Goal: Transaction & Acquisition: Purchase product/service

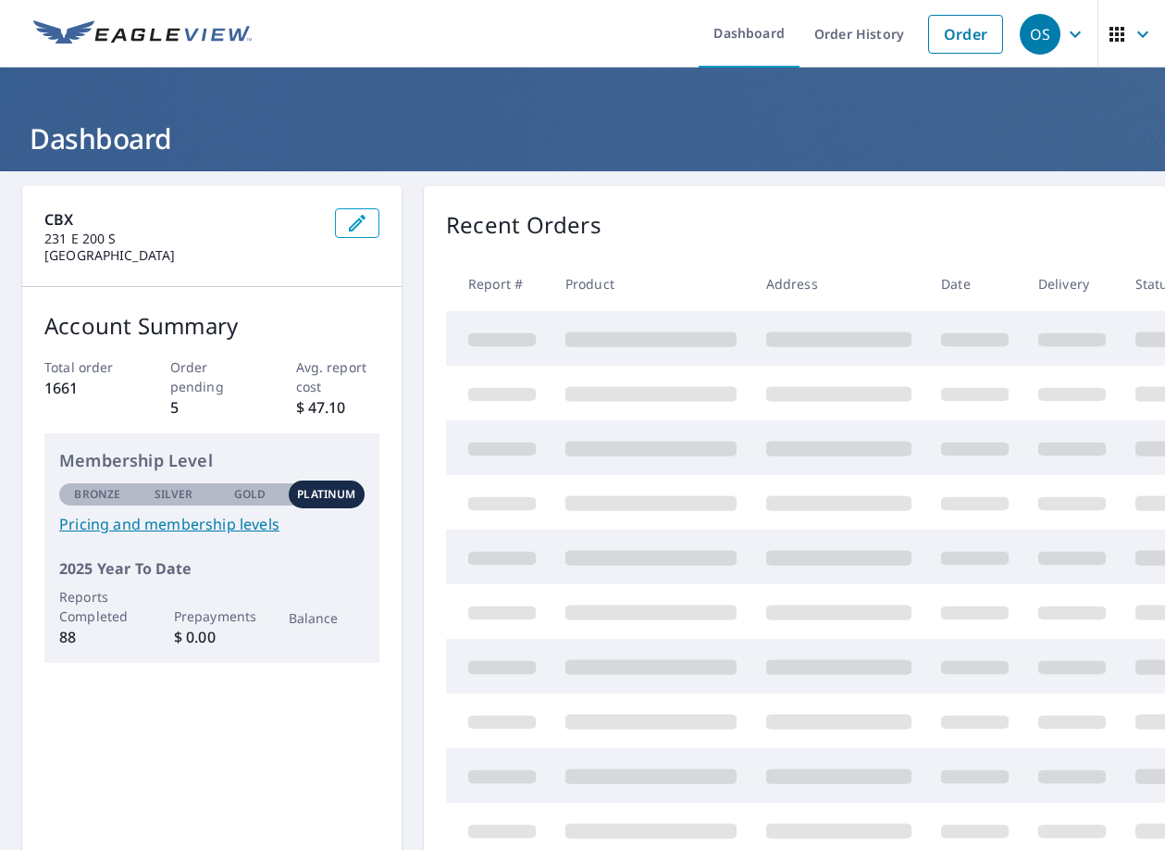
click at [1064, 33] on icon "button" at bounding box center [1075, 34] width 22 height 22
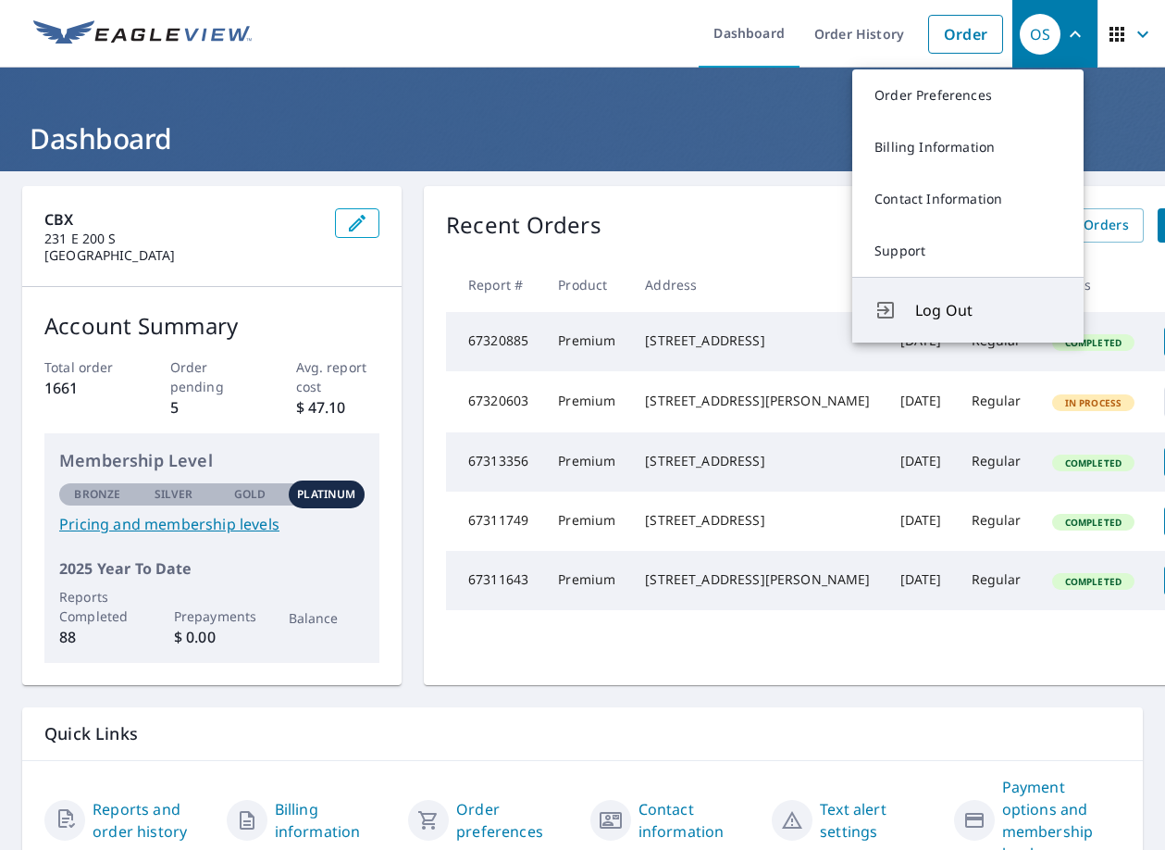
click at [969, 303] on span "Log Out" at bounding box center [988, 310] width 146 height 22
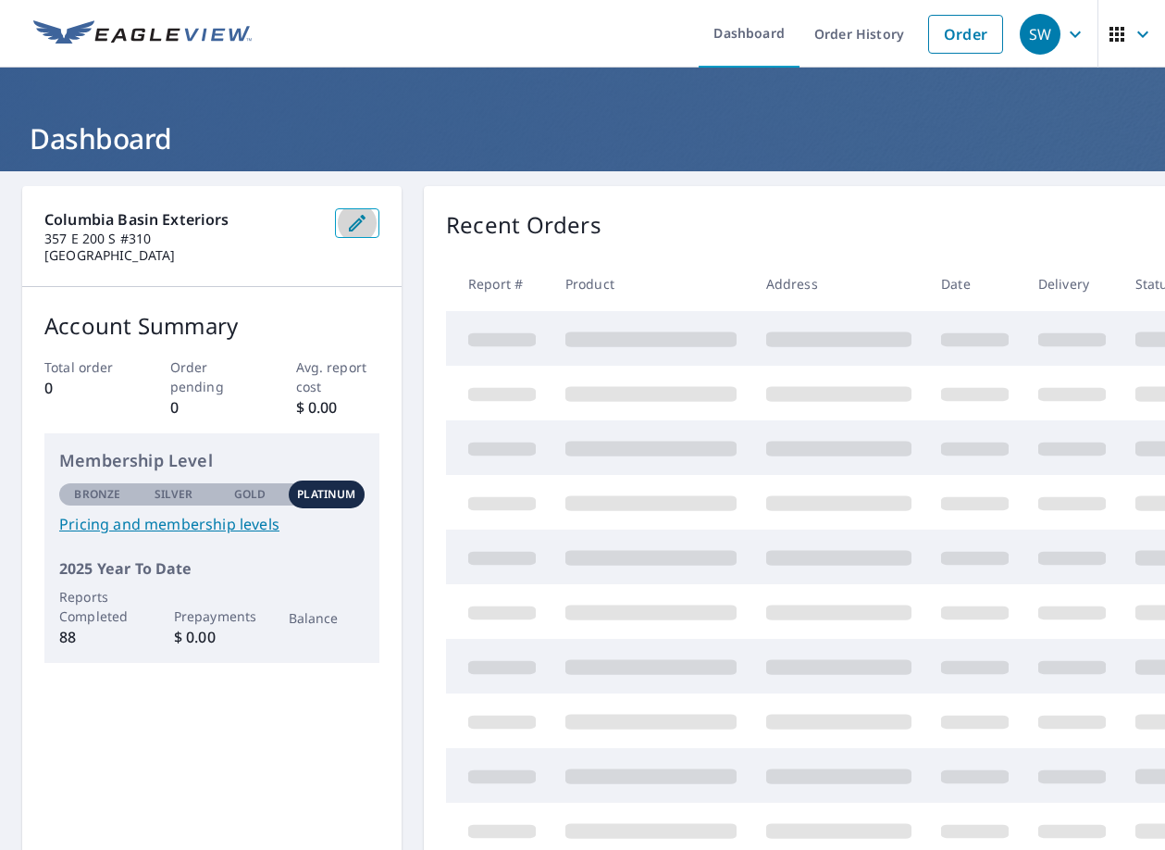
click at [351, 223] on icon "button" at bounding box center [357, 223] width 22 height 22
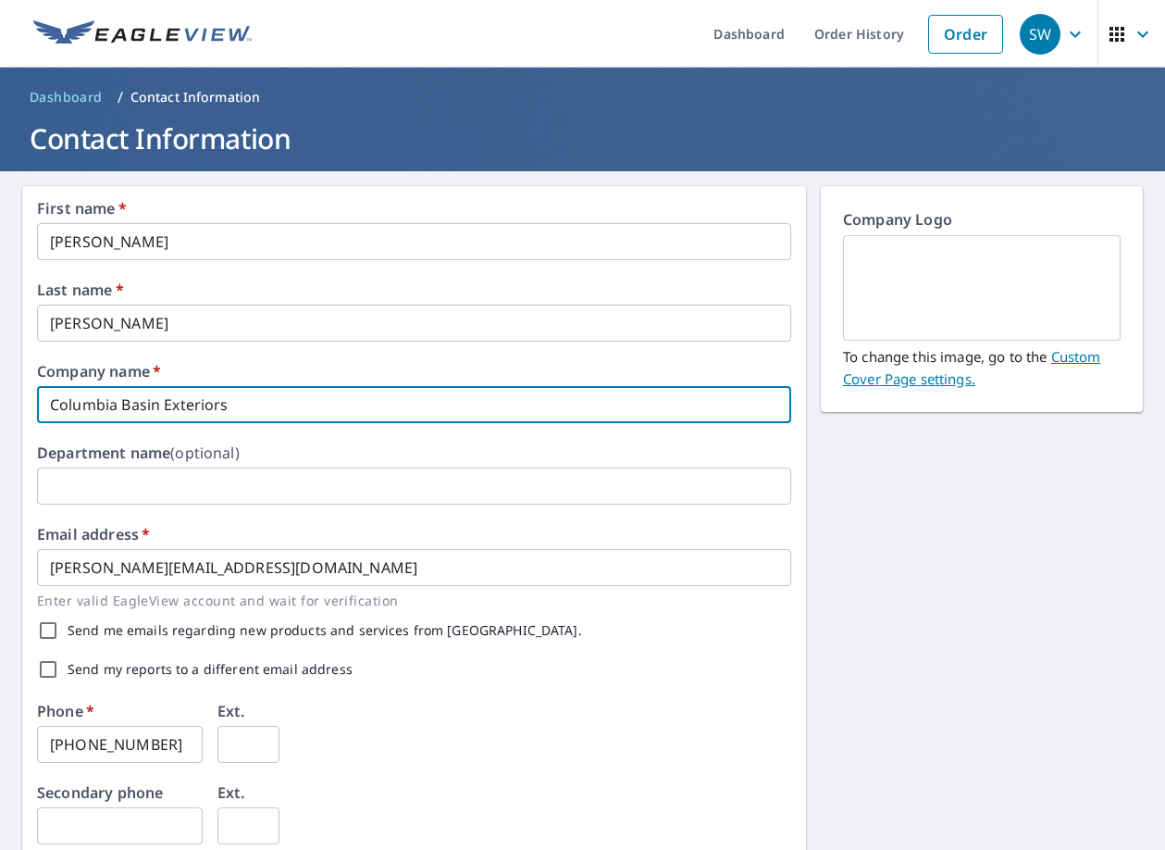
drag, startPoint x: 243, startPoint y: 400, endPoint x: -194, endPoint y: 383, distance: 438.1
click at [0, 383] on html "SW SW Dashboard Order History Order SW Dashboard / Contact Information Contact …" at bounding box center [582, 425] width 1165 height 850
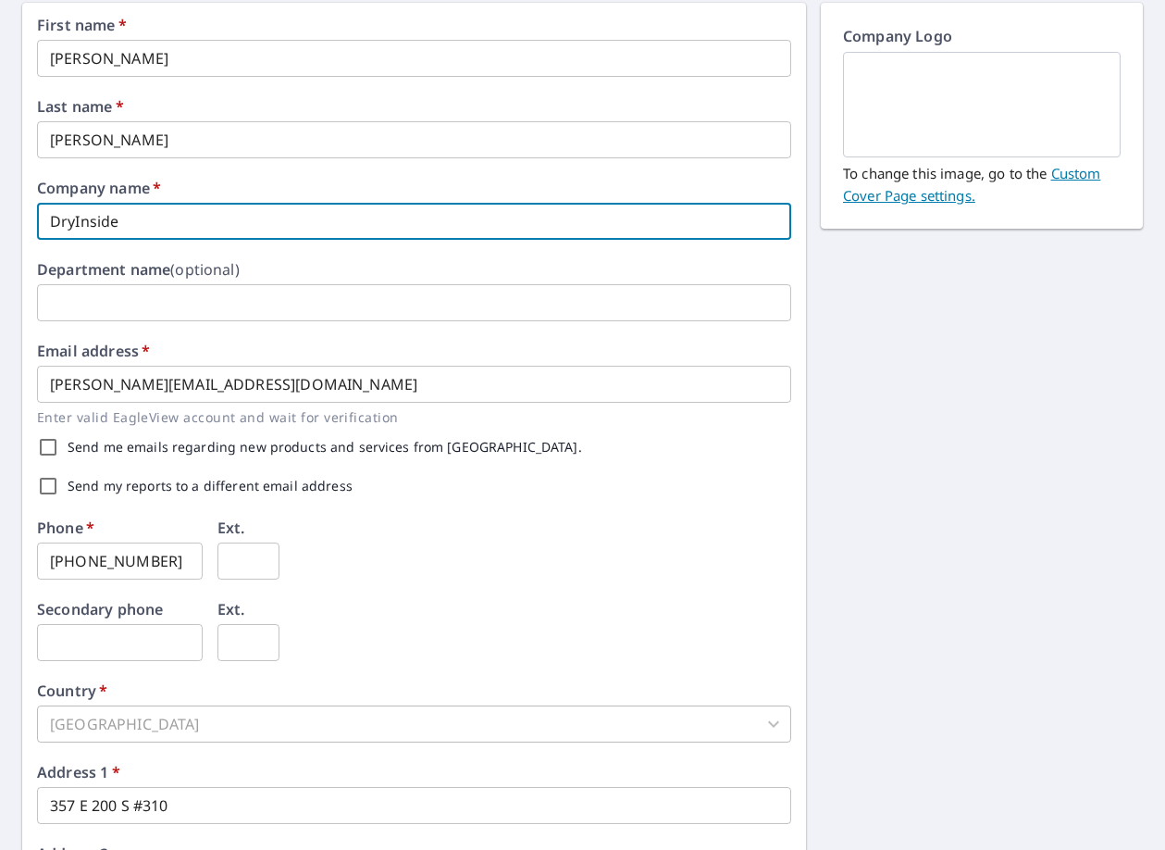
scroll to position [185, 0]
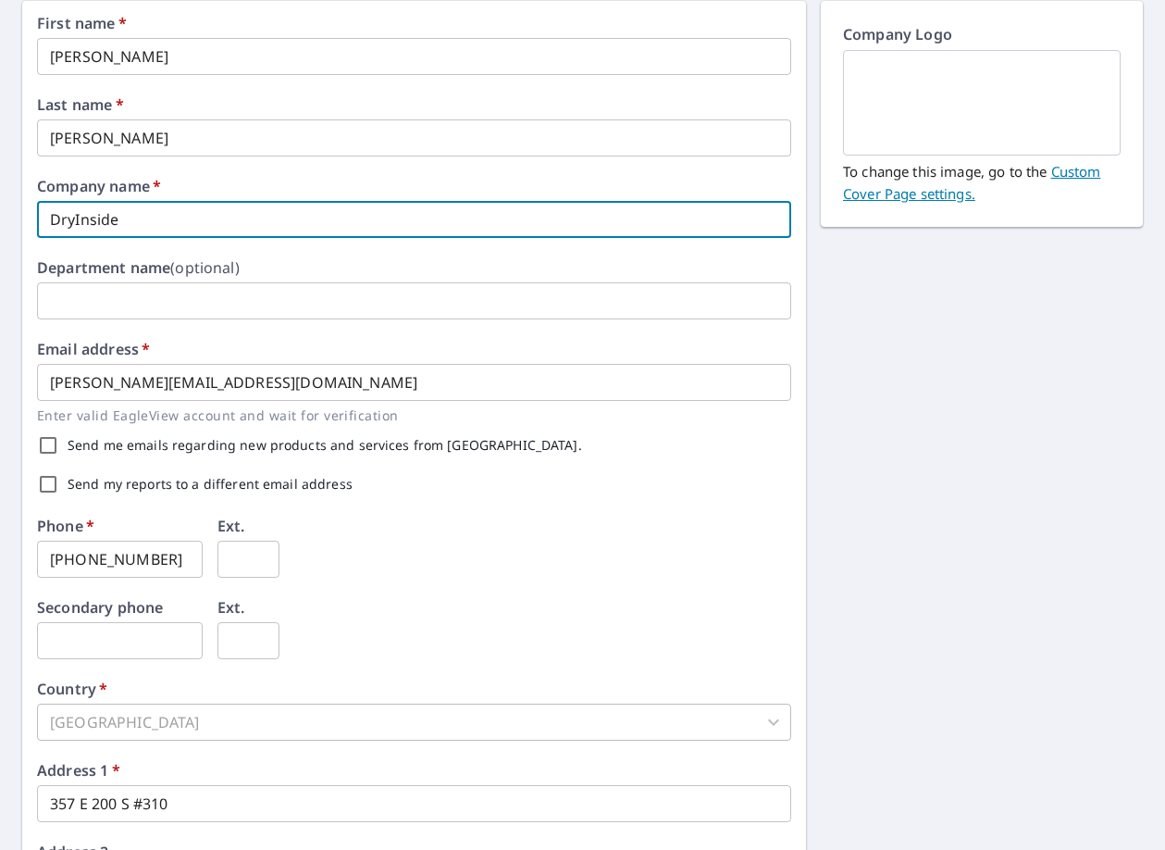
type input "DryInside"
drag, startPoint x: 168, startPoint y: 566, endPoint x: -65, endPoint y: 537, distance: 234.2
click at [0, 537] on html "SW SW Dashboard Order History Order SW Dashboard / Contact Information Contact …" at bounding box center [582, 425] width 1165 height 850
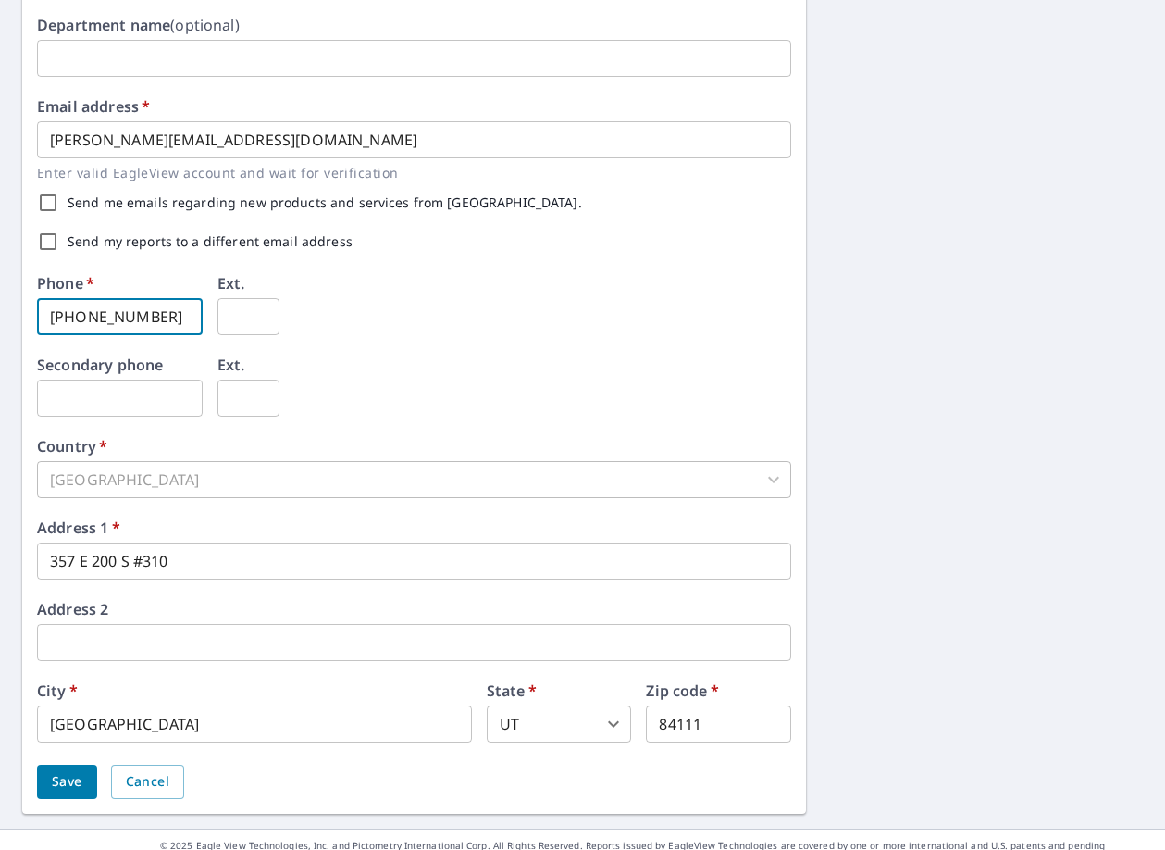
scroll to position [453, 0]
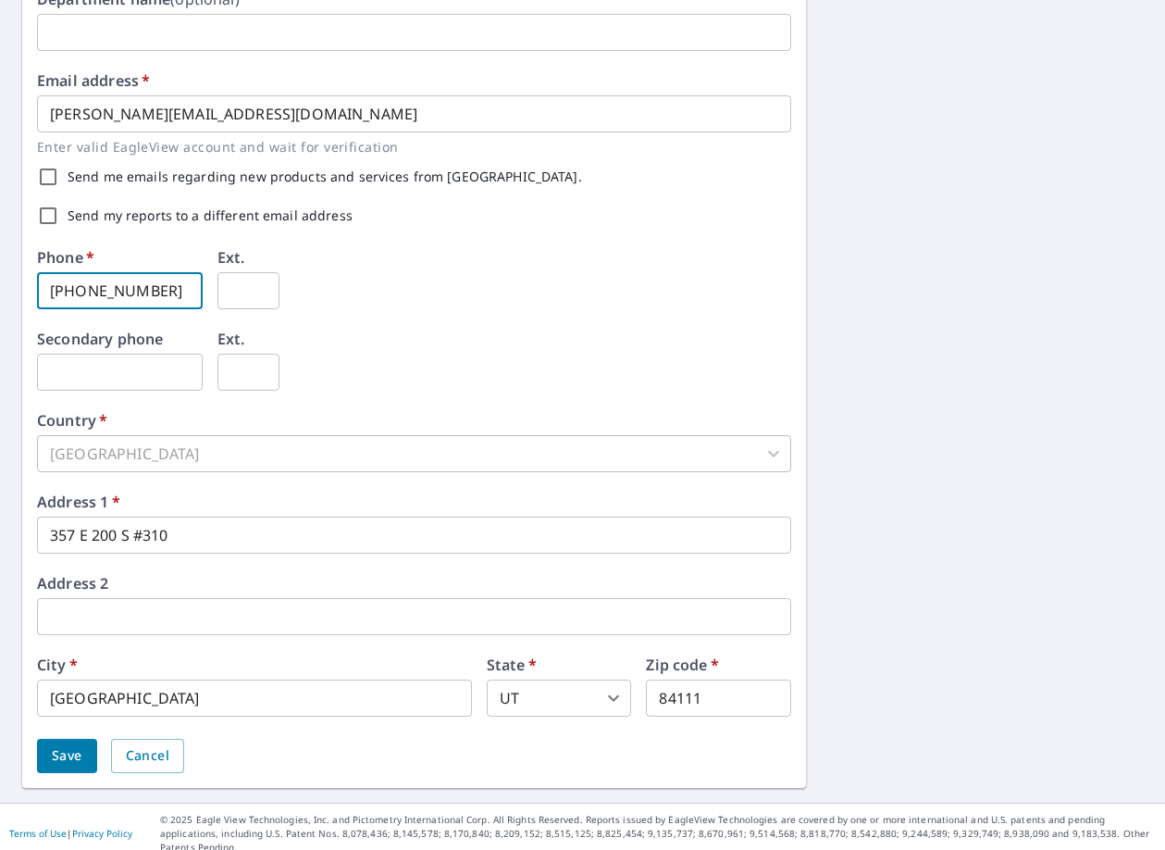
type input "541-630-4245"
drag, startPoint x: 210, startPoint y: 533, endPoint x: -50, endPoint y: 552, distance: 260.7
click at [0, 552] on html "SW SW Dashboard Order History Order SW Dashboard / Contact Information Contact …" at bounding box center [582, 425] width 1165 height 850
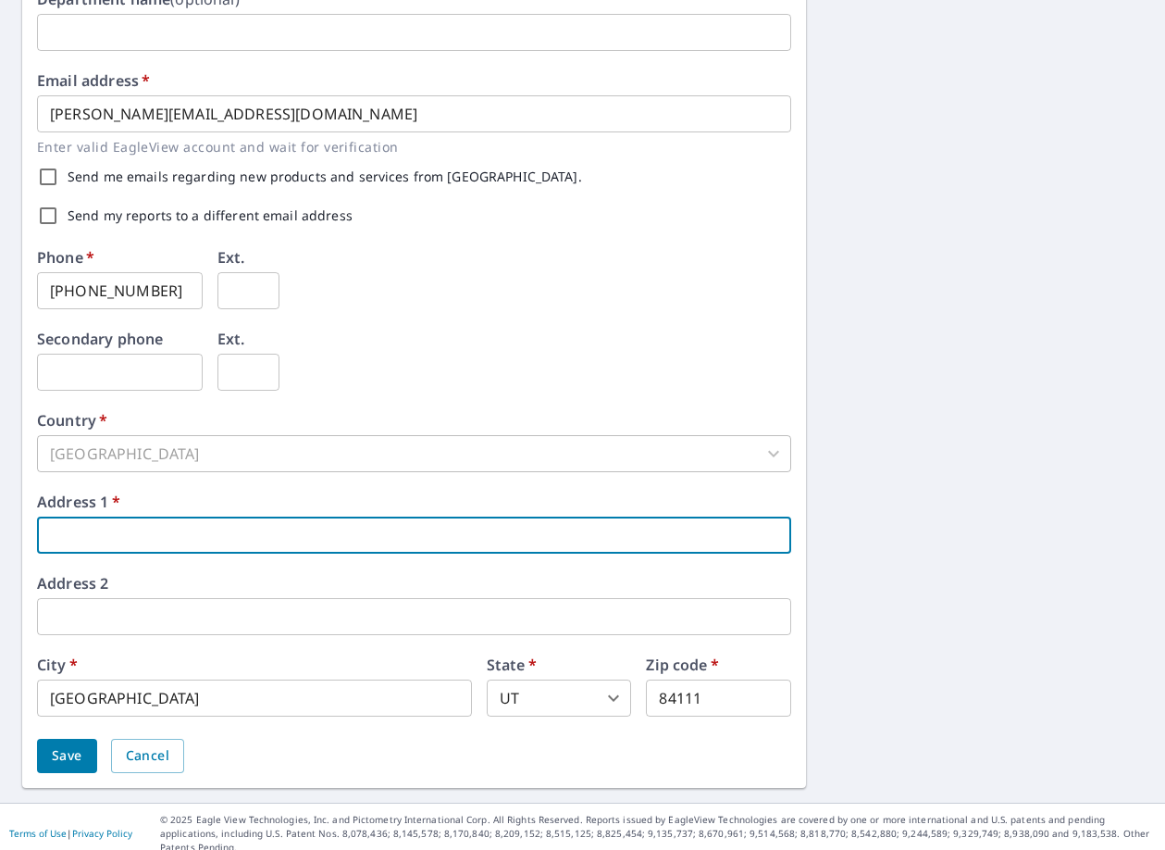
drag, startPoint x: 157, startPoint y: 694, endPoint x: -107, endPoint y: 693, distance: 264.7
click at [0, 693] on html "SW SW Dashboard Order History Order SW Dashboard / Contact Information Contact …" at bounding box center [582, 425] width 1165 height 850
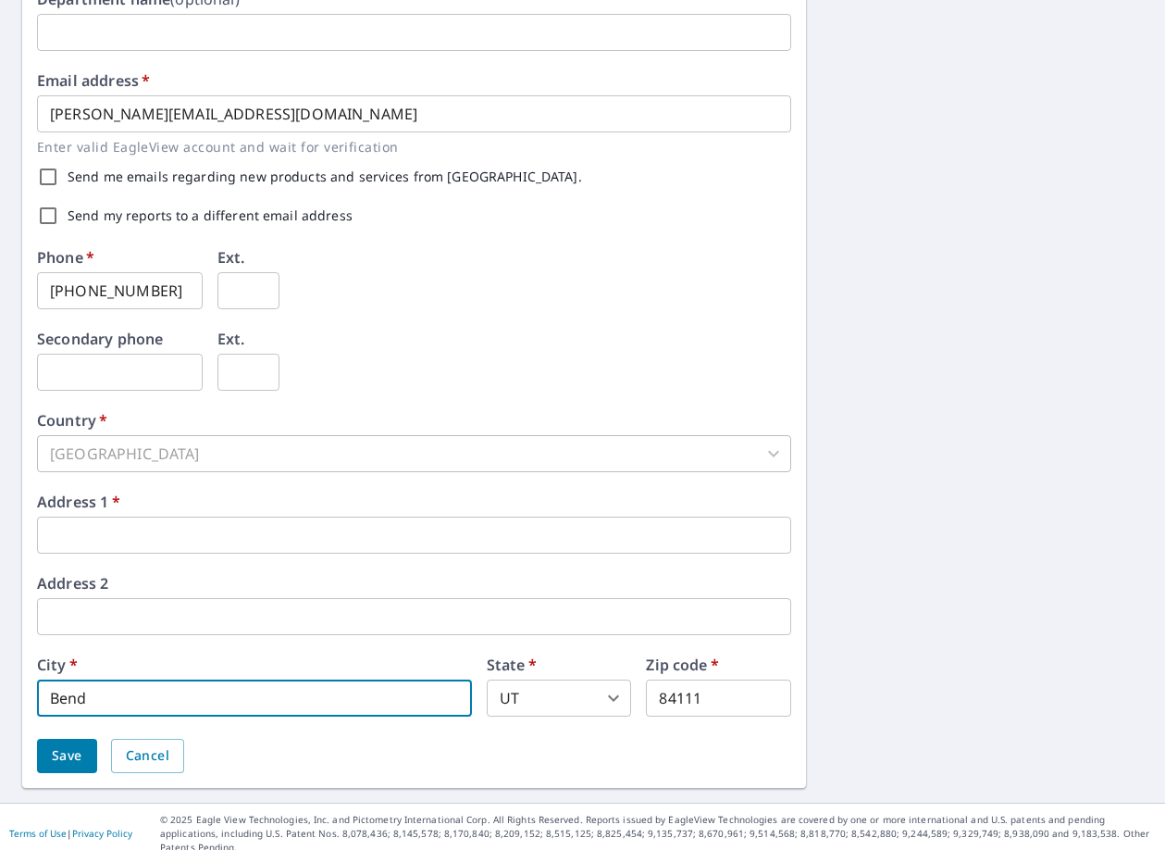
type input "Bend"
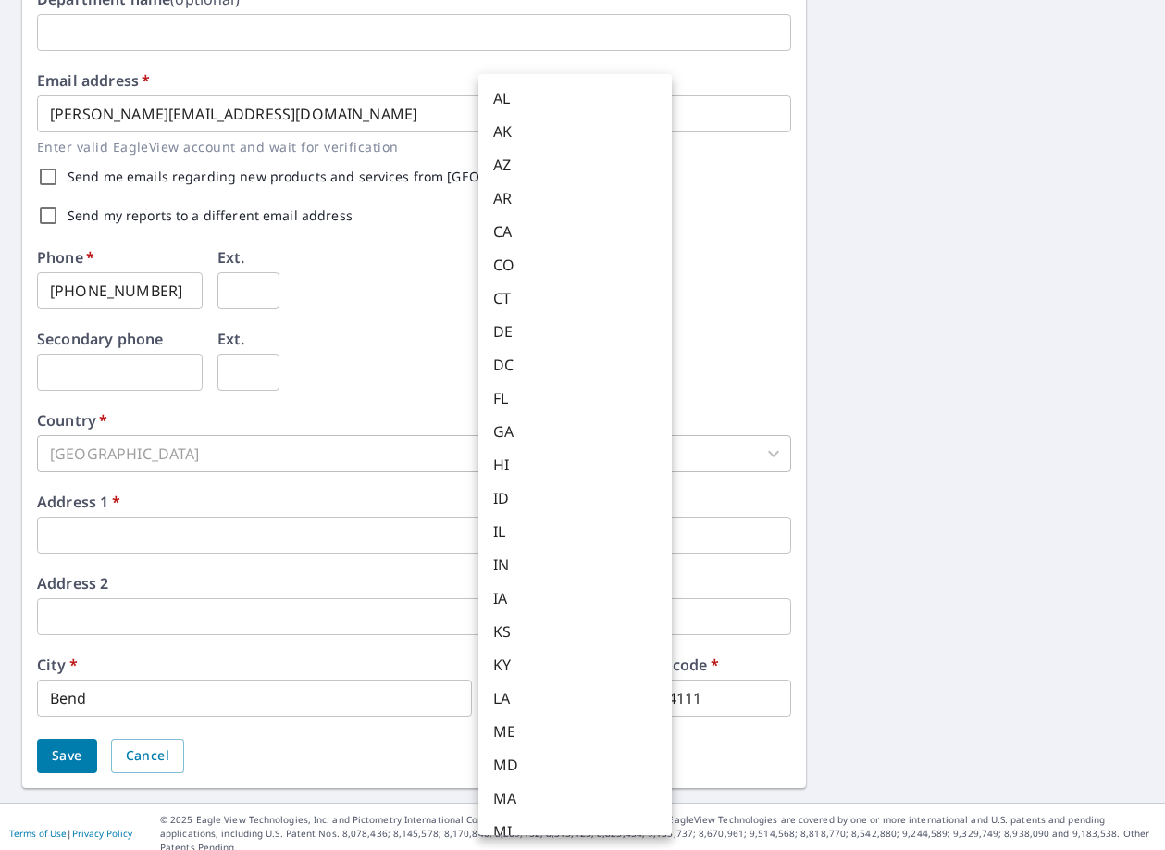
click at [517, 700] on body "SW SW Dashboard Order History Order SW Dashboard / Contact Information Contact …" at bounding box center [582, 425] width 1165 height 850
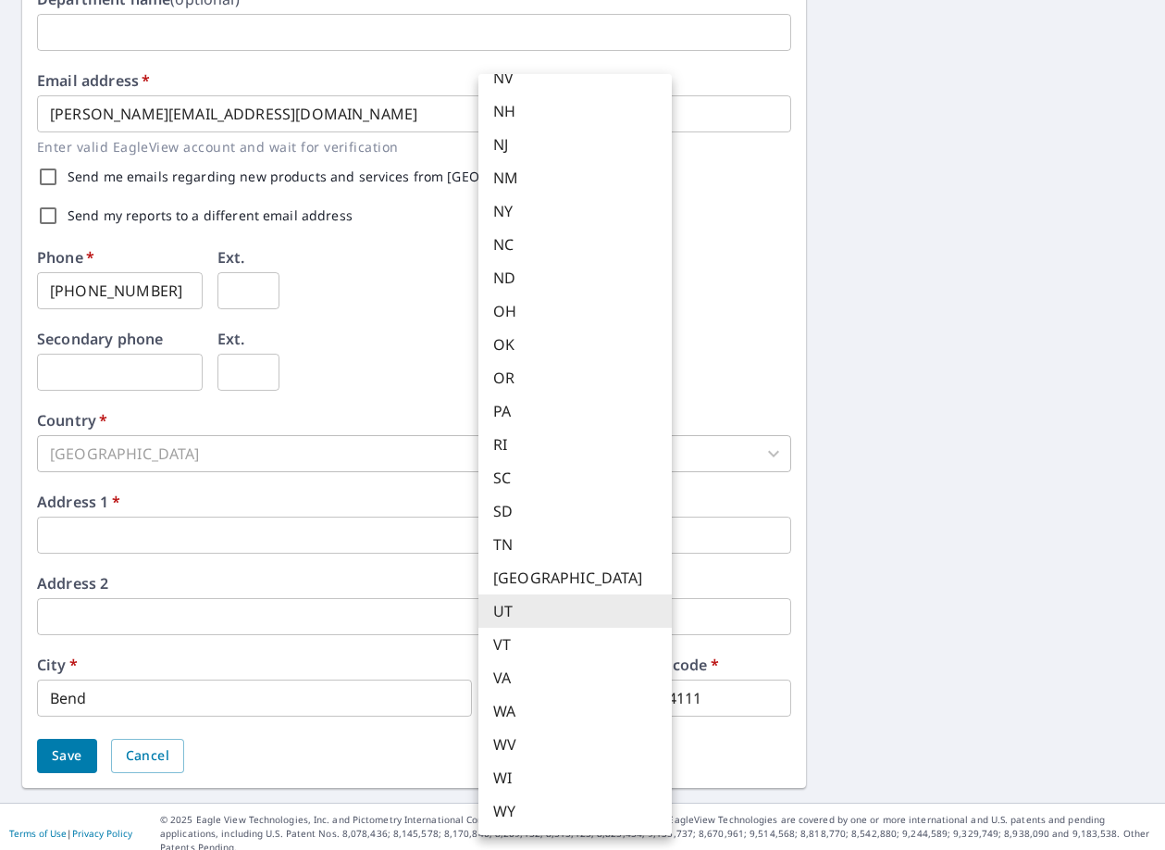
click at [535, 371] on li "OR" at bounding box center [574, 377] width 193 height 33
type input "OR"
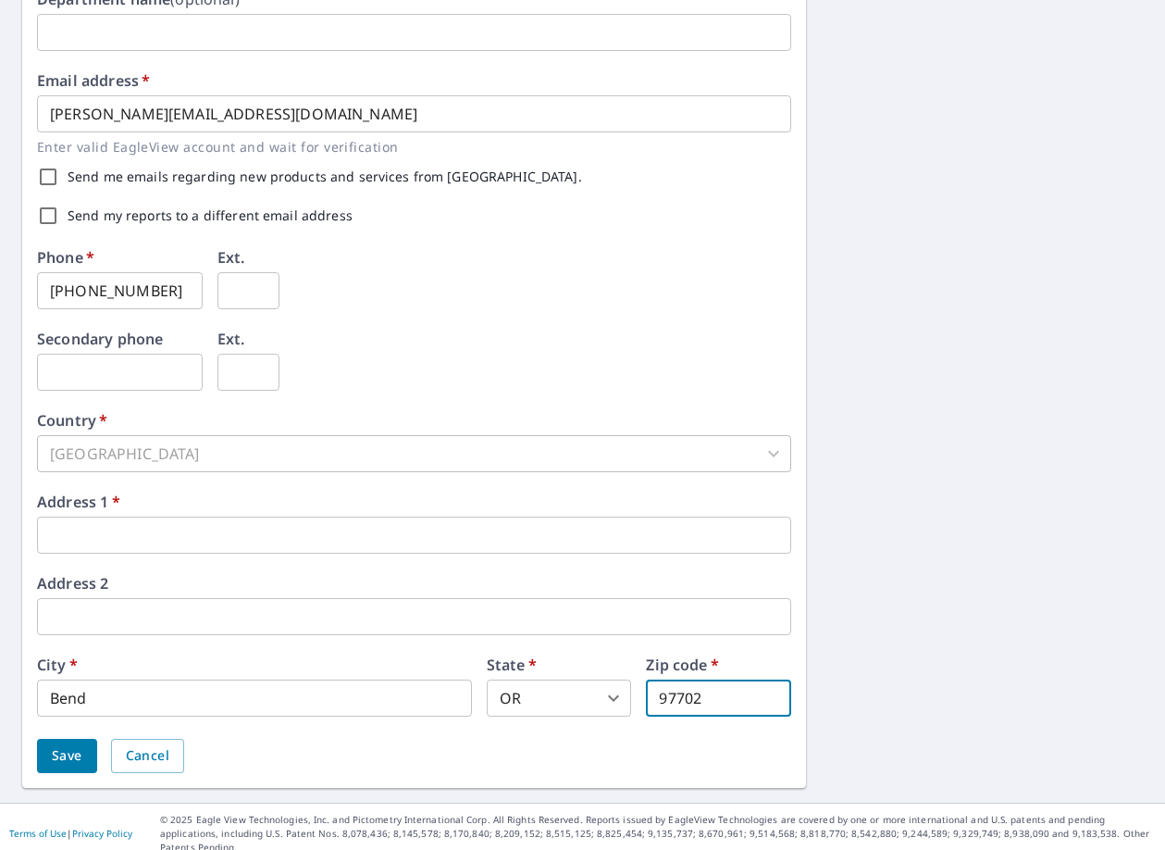
type input "97702"
click at [155, 535] on input "text" at bounding box center [414, 534] width 754 height 37
click at [362, 379] on div "Secondary phone ​ Ext. ​" at bounding box center [414, 371] width 754 height 81
click at [155, 541] on input "text" at bounding box center [414, 534] width 754 height 37
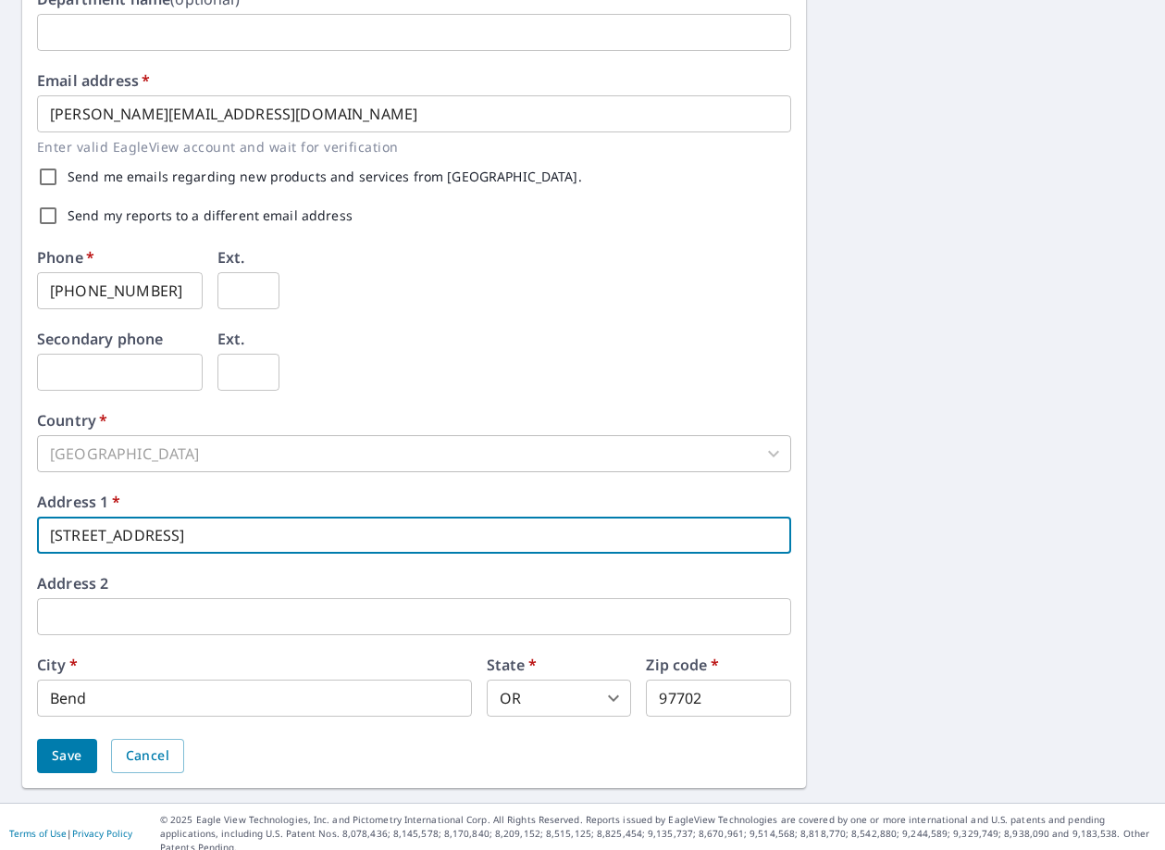
click at [181, 536] on input "2900 NW Clearwayer Dr" at bounding box center [414, 534] width 754 height 37
type input "[STREET_ADDRESS]"
click at [231, 613] on input "text" at bounding box center [414, 616] width 754 height 37
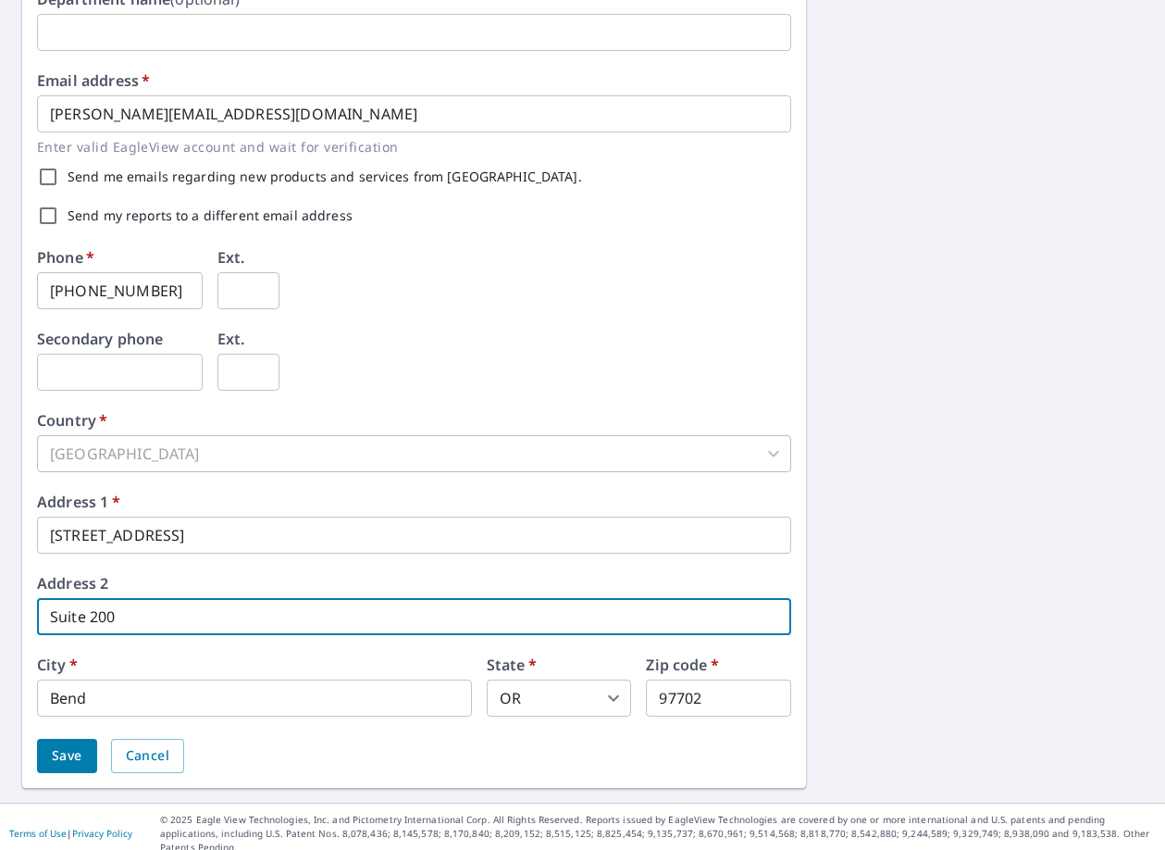
type input "Suite 200"
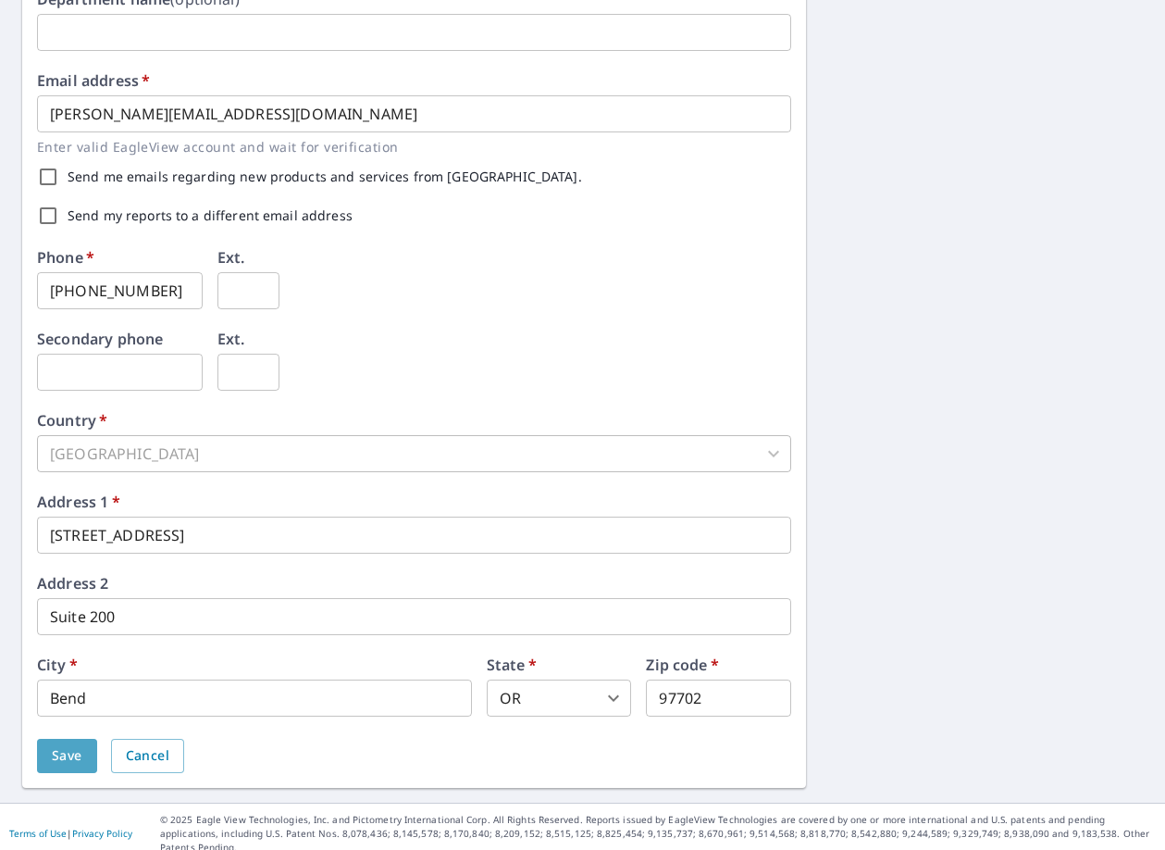
click at [74, 764] on span "Save" at bounding box center [67, 755] width 31 height 23
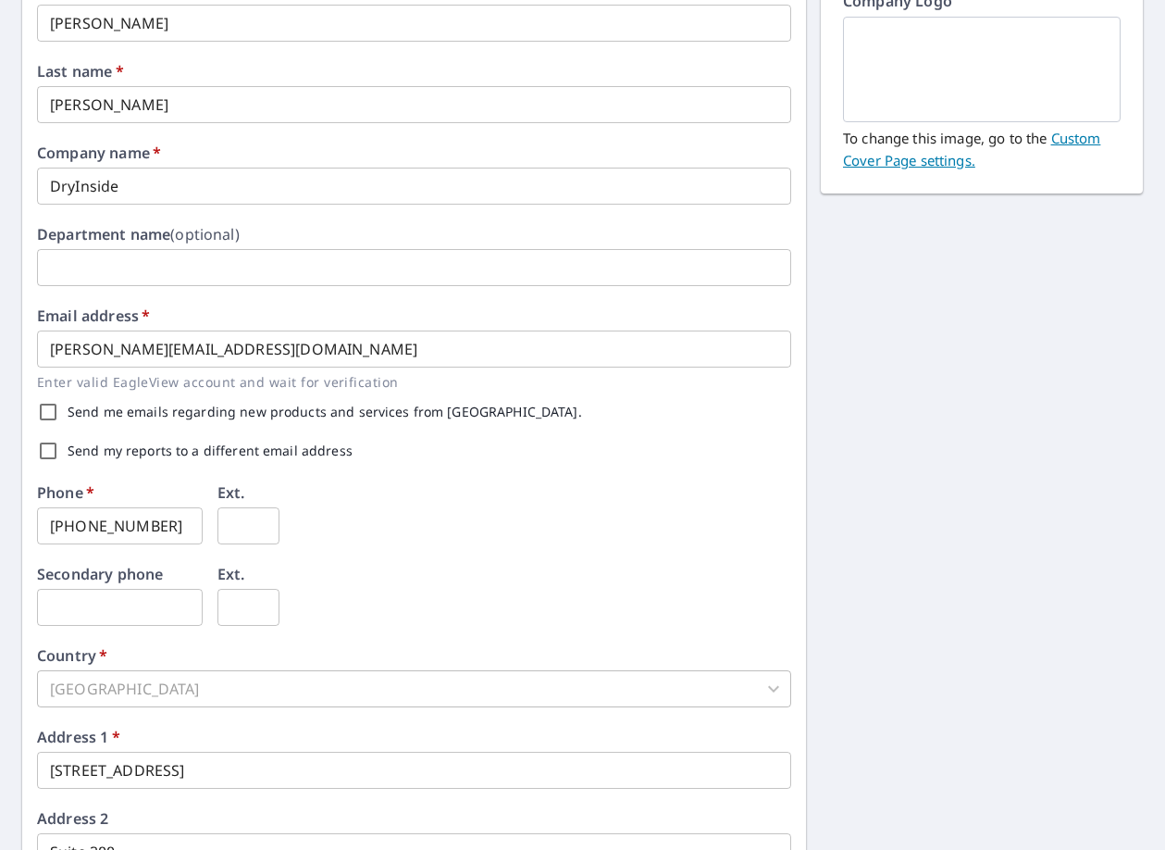
scroll to position [501, 0]
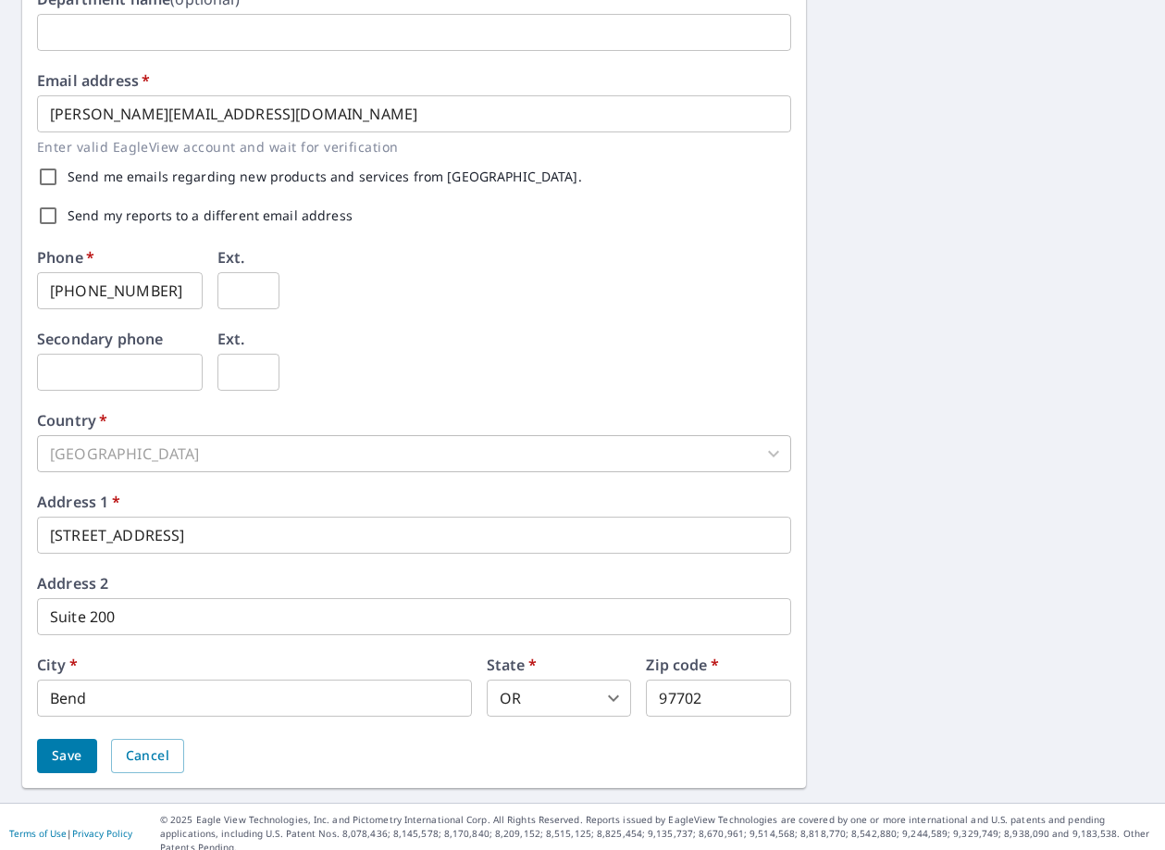
click at [688, 696] on input "97702" at bounding box center [718, 697] width 145 height 37
type input "97703"
click at [53, 759] on span "Save" at bounding box center [67, 755] width 31 height 23
click at [78, 754] on span "Save" at bounding box center [67, 755] width 31 height 23
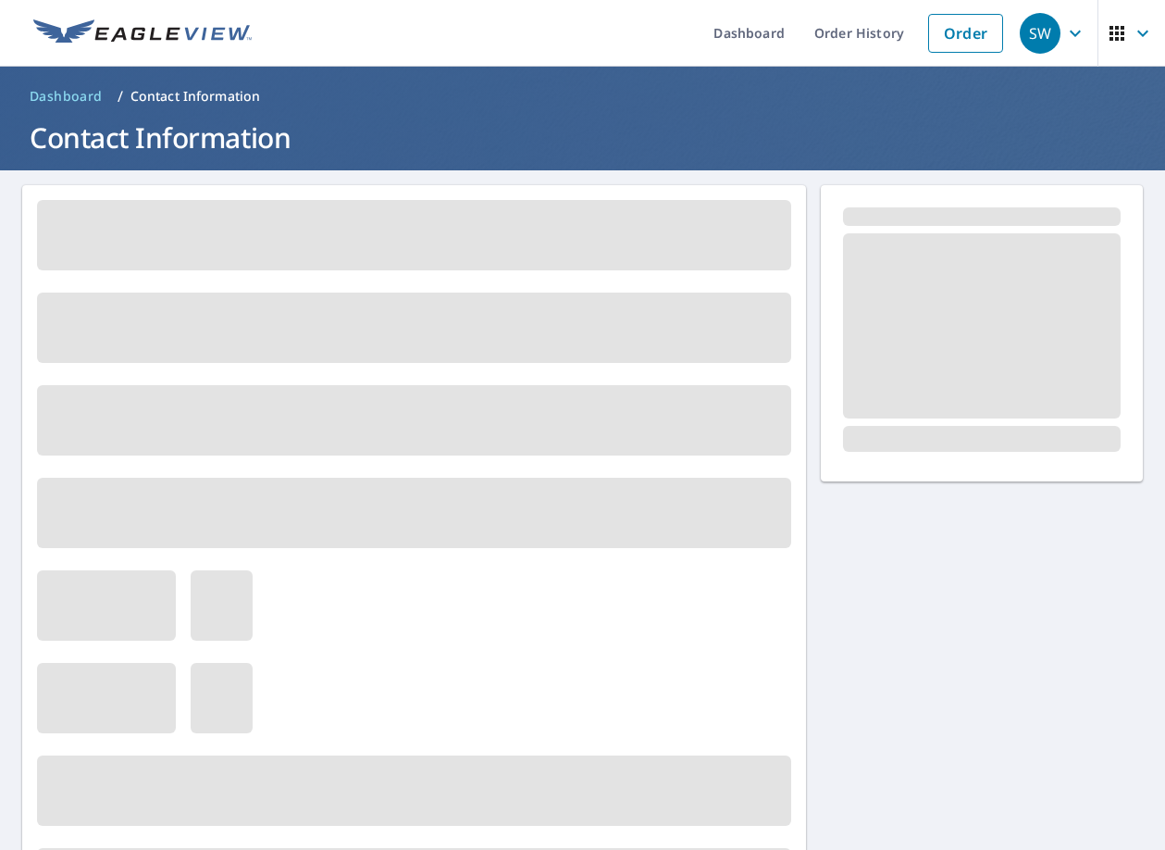
scroll to position [0, 0]
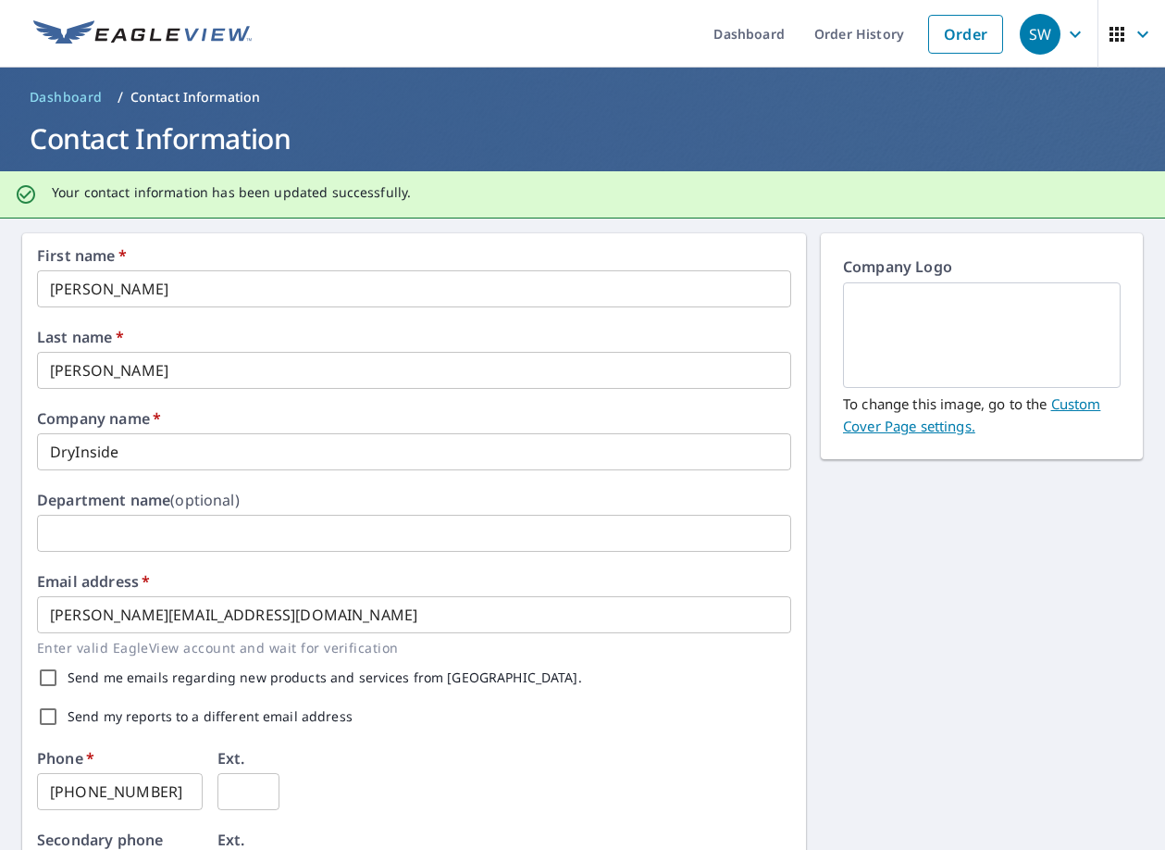
click at [1034, 707] on div "First name   * Steven ​ Last name   * Williams ​ Company name   * DryInside ​ D…" at bounding box center [582, 760] width 1165 height 1085
click at [938, 37] on link "Order" at bounding box center [965, 34] width 75 height 39
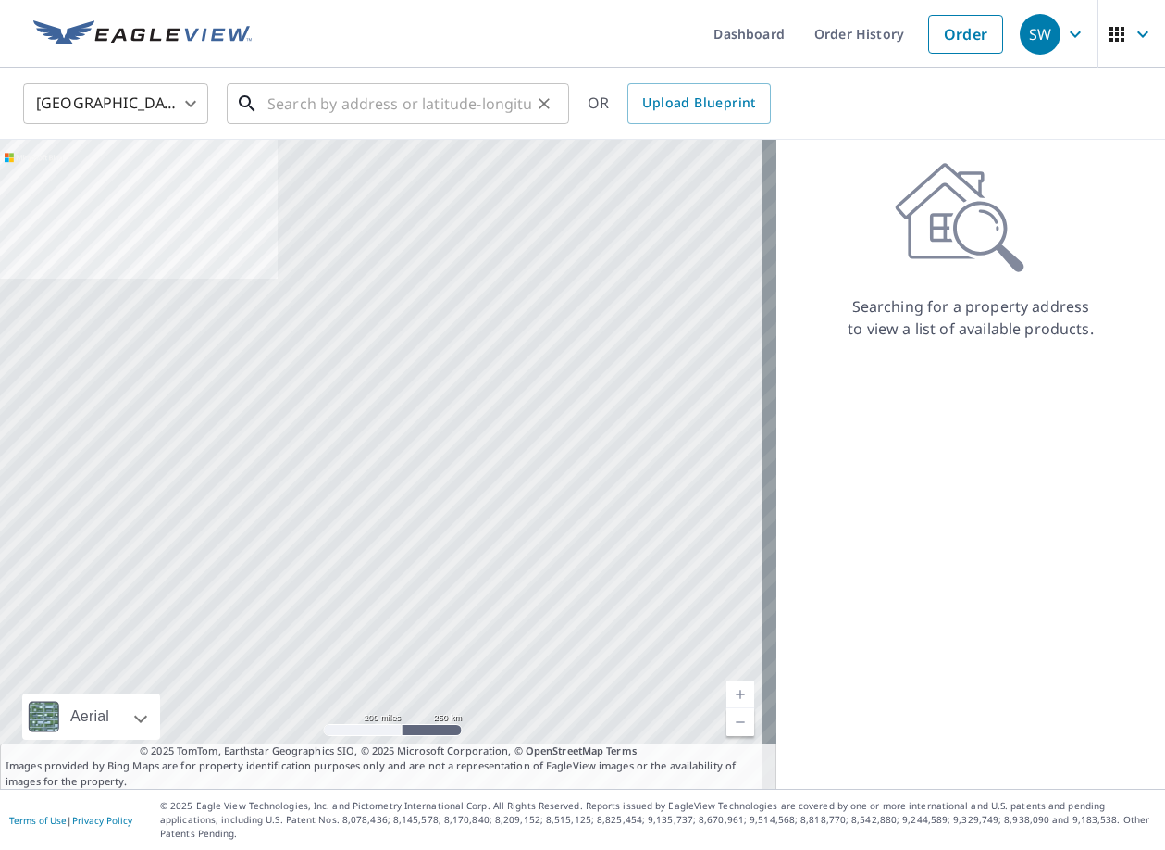
click at [286, 103] on input "text" at bounding box center [399, 104] width 264 height 52
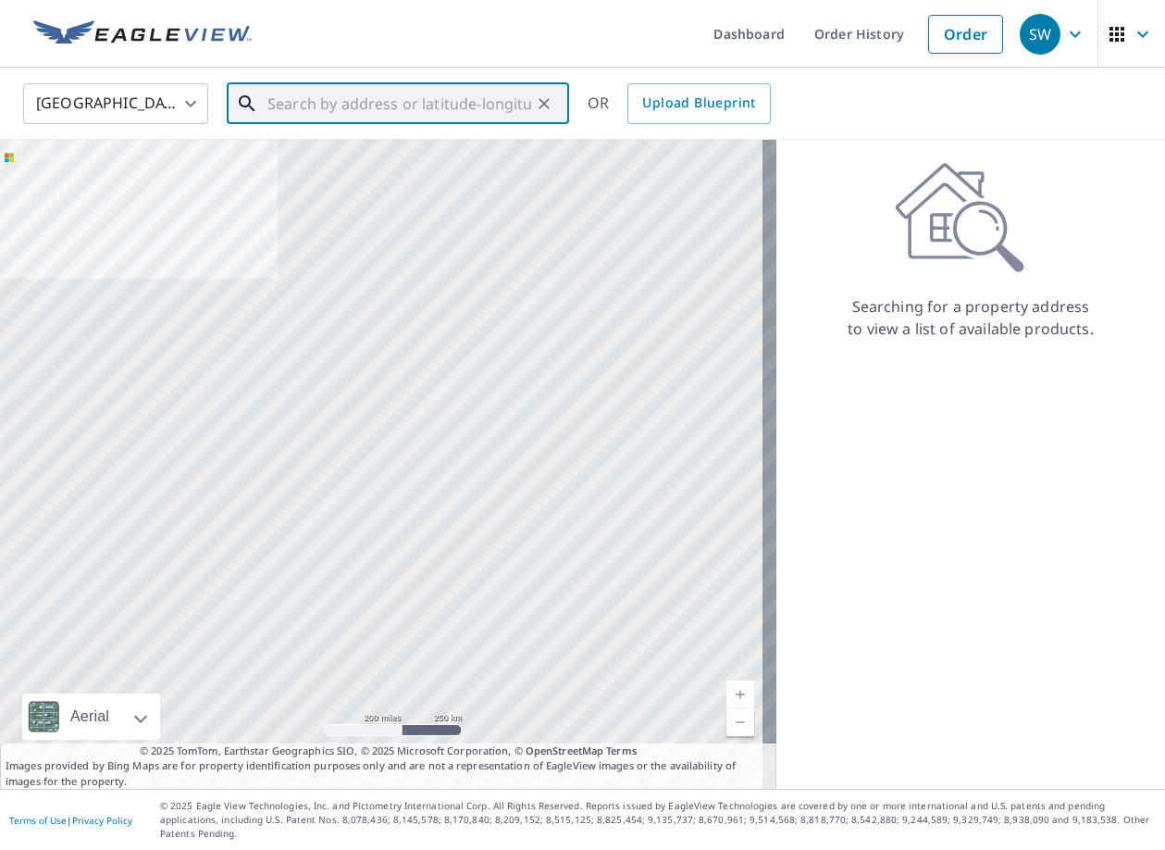
click at [293, 100] on input "text" at bounding box center [399, 104] width 264 height 52
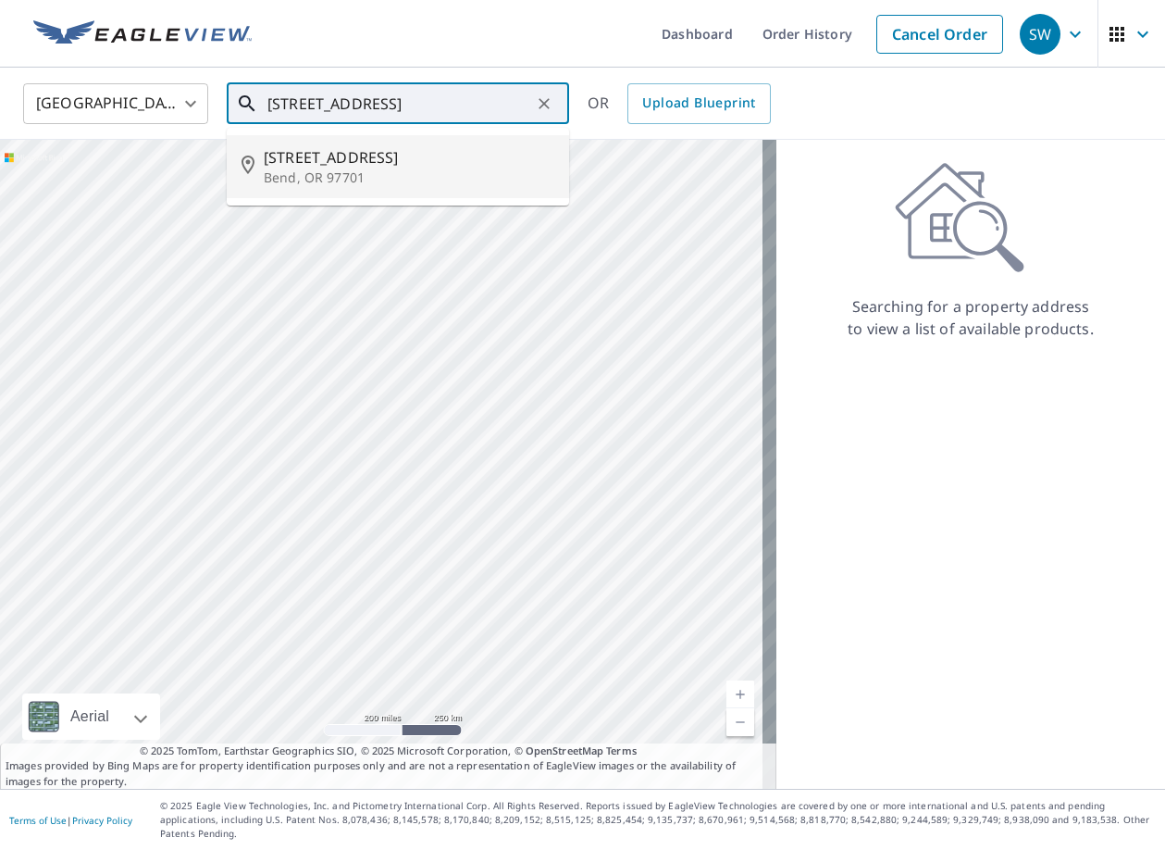
click at [323, 158] on span "[STREET_ADDRESS]" at bounding box center [409, 157] width 291 height 22
type input "[STREET_ADDRESS][PERSON_NAME]"
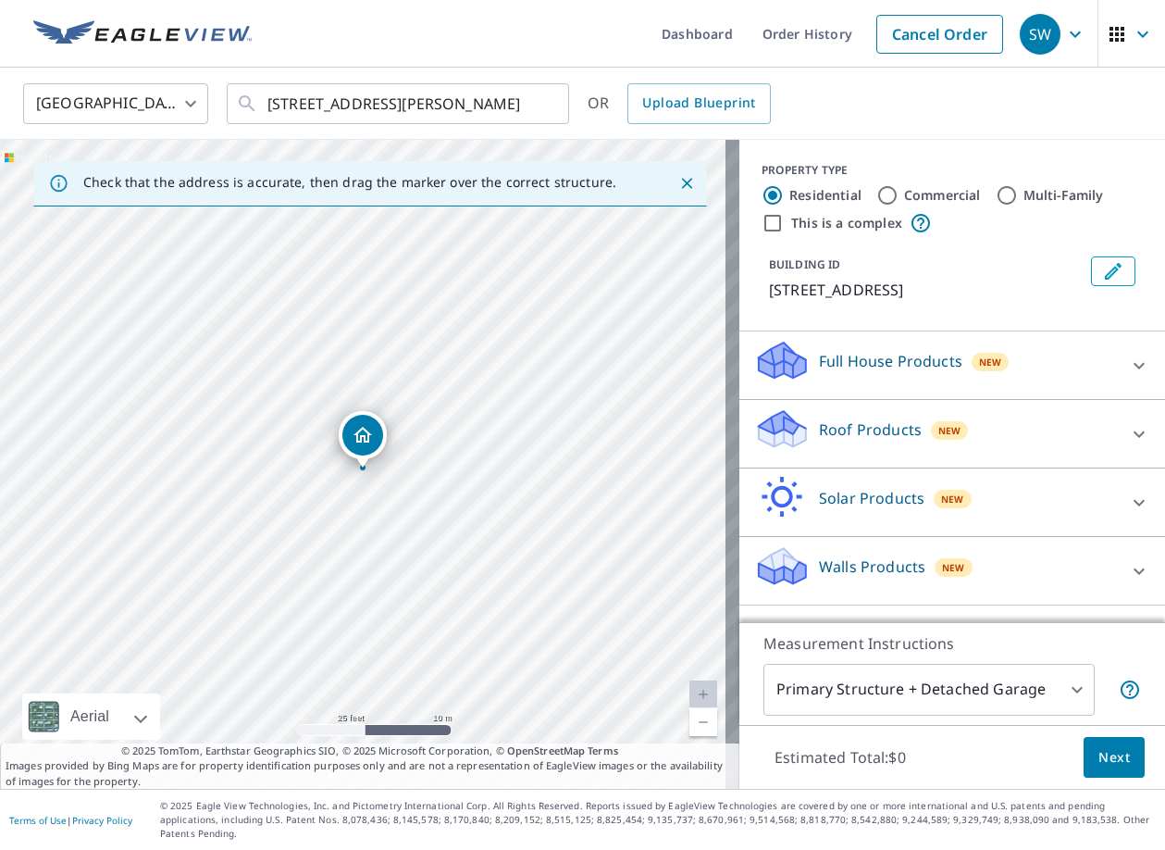
click at [885, 428] on p "Roof Products" at bounding box center [870, 429] width 103 height 22
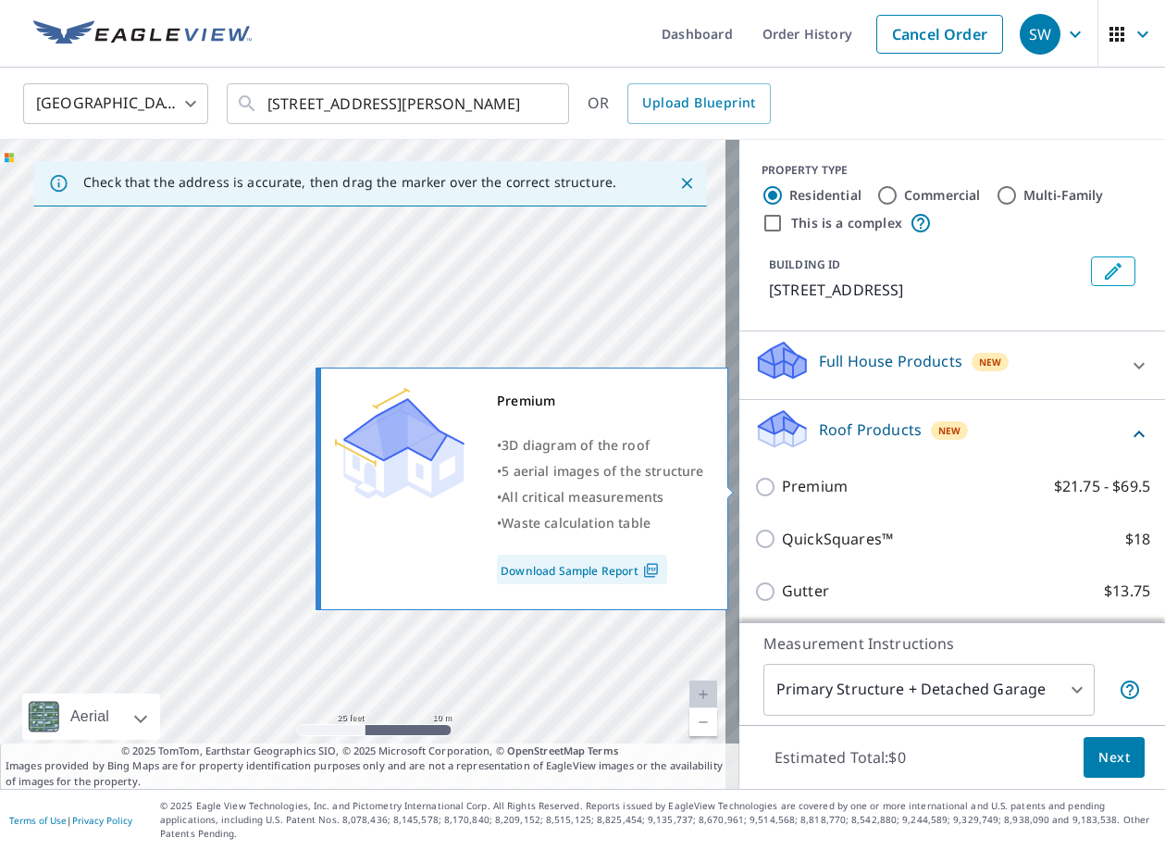
click at [827, 490] on p "Premium" at bounding box center [815, 486] width 66 height 23
click at [782, 490] on input "Premium $21.75 - $69.5" at bounding box center [768, 487] width 28 height 22
checkbox input "true"
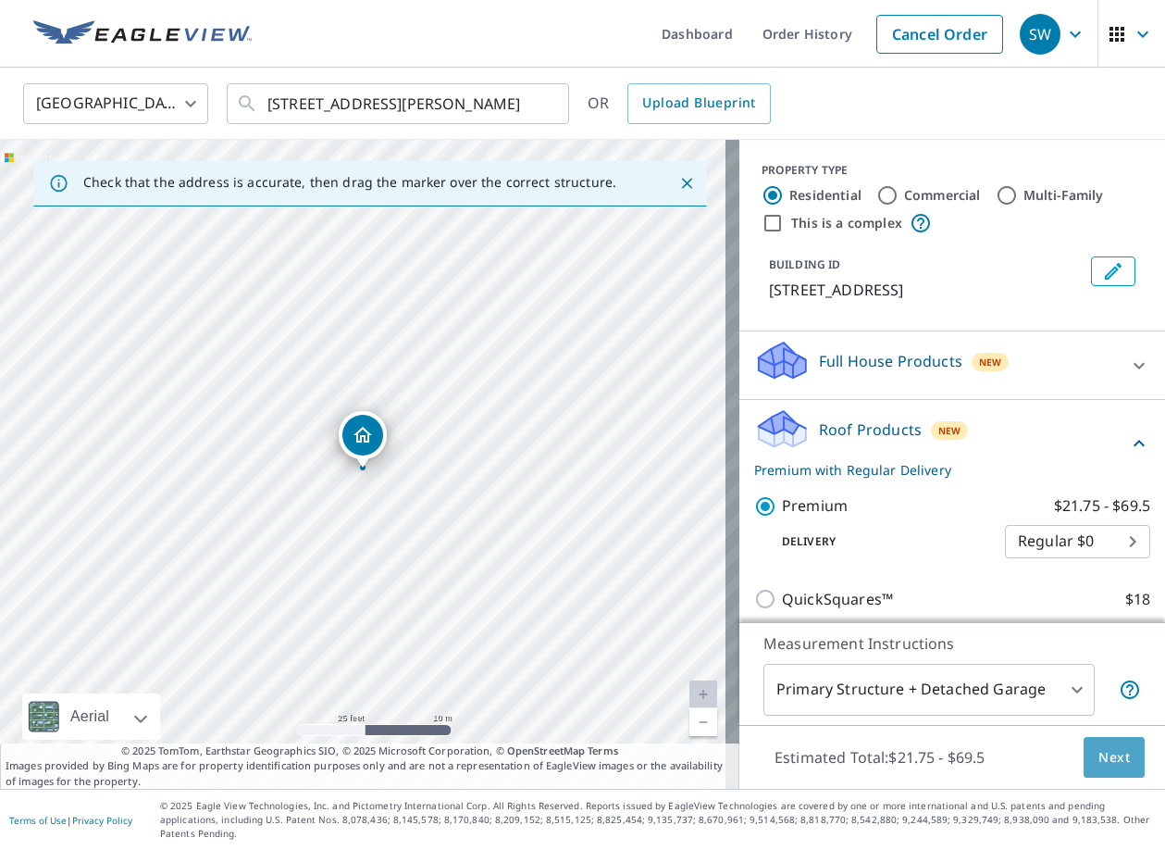
click at [1099, 769] on span "Next" at bounding box center [1114, 757] width 31 height 23
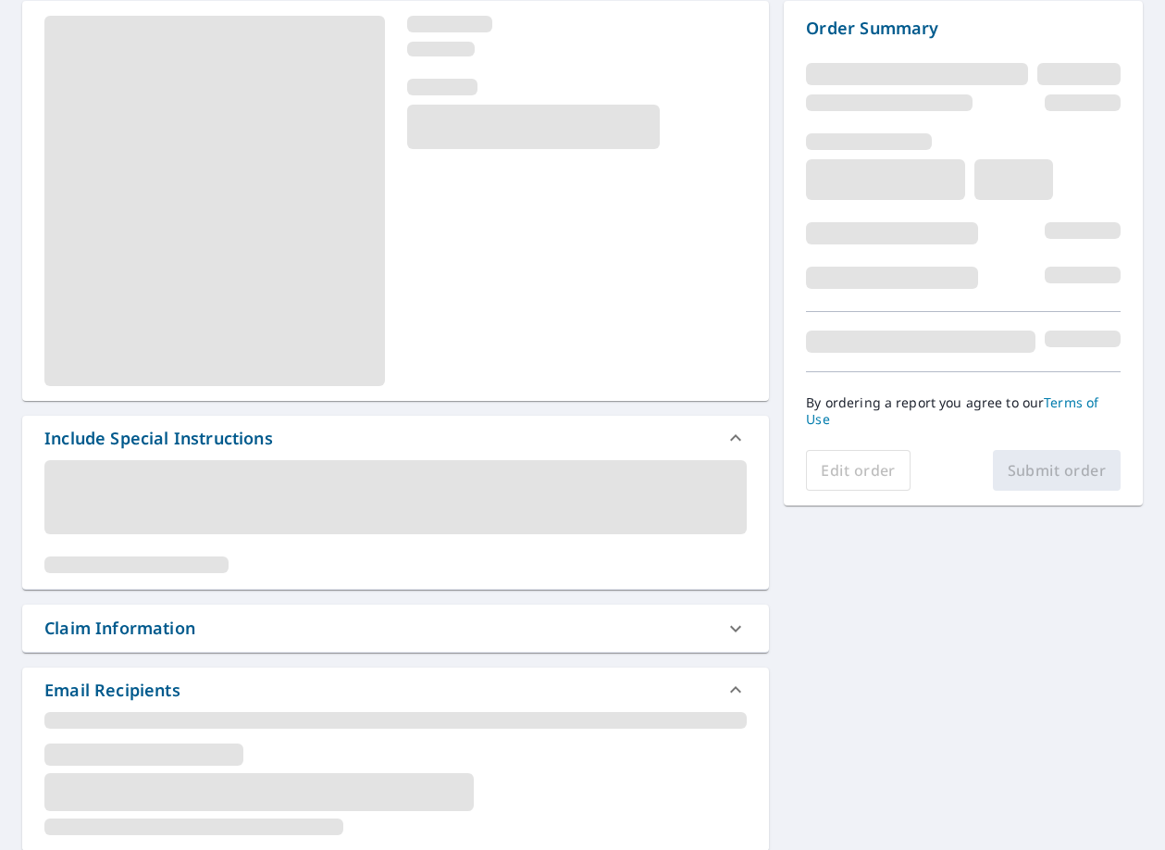
scroll to position [278, 0]
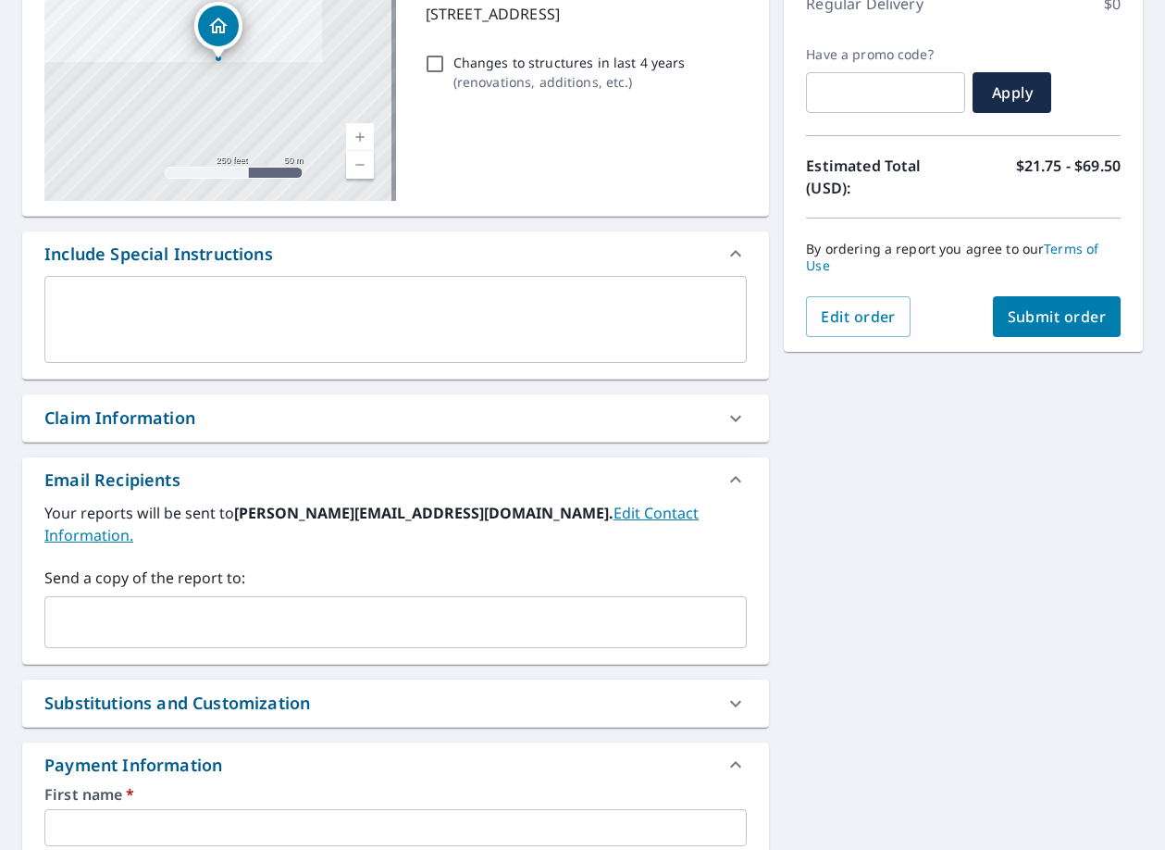
click at [190, 418] on div "Claim Information" at bounding box center [119, 417] width 151 height 25
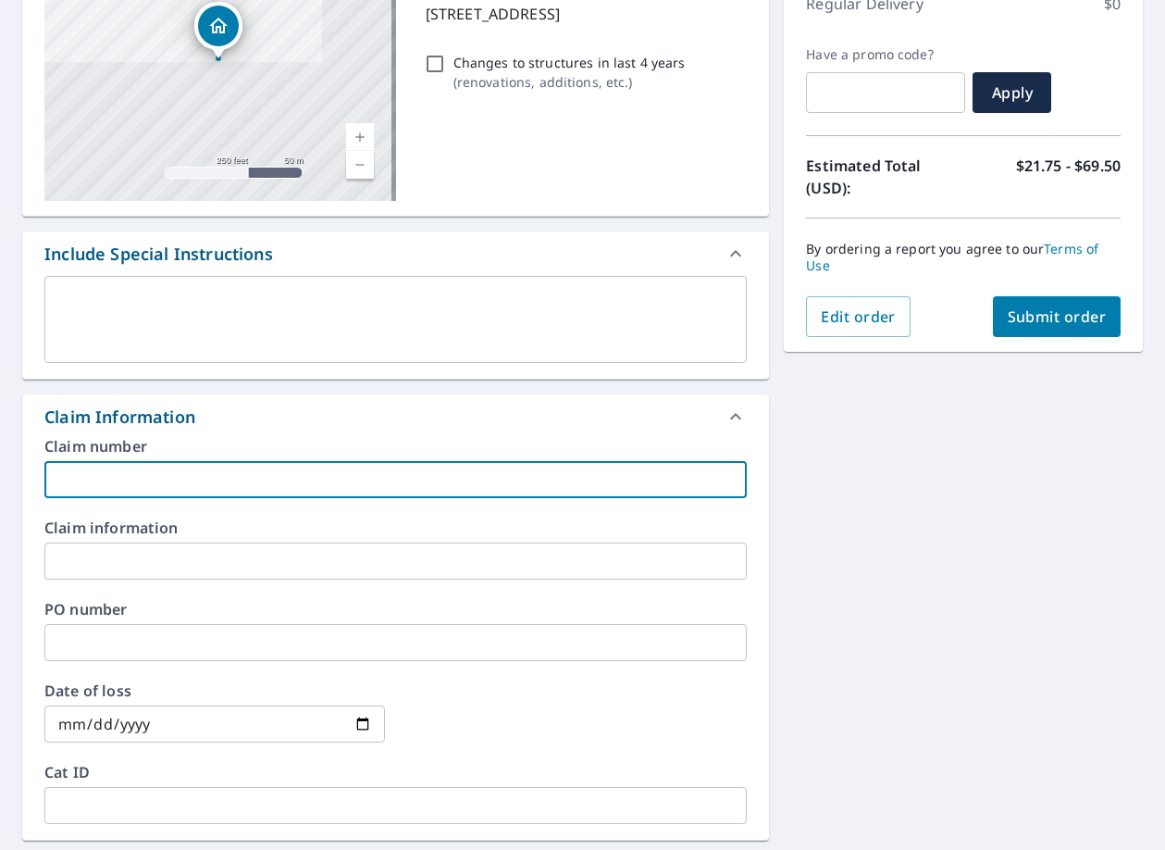
click at [283, 478] on input "text" at bounding box center [395, 479] width 702 height 37
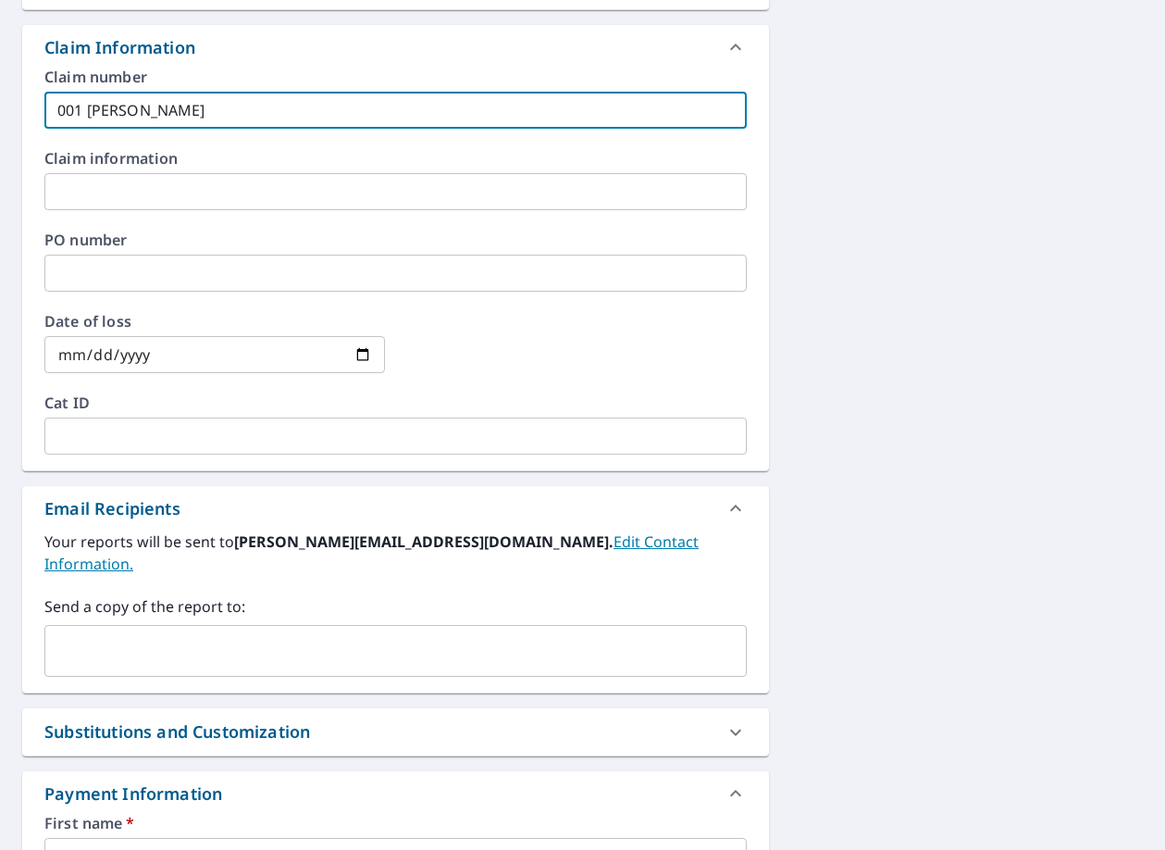
scroll to position [648, 0]
type input "001 [PERSON_NAME]"
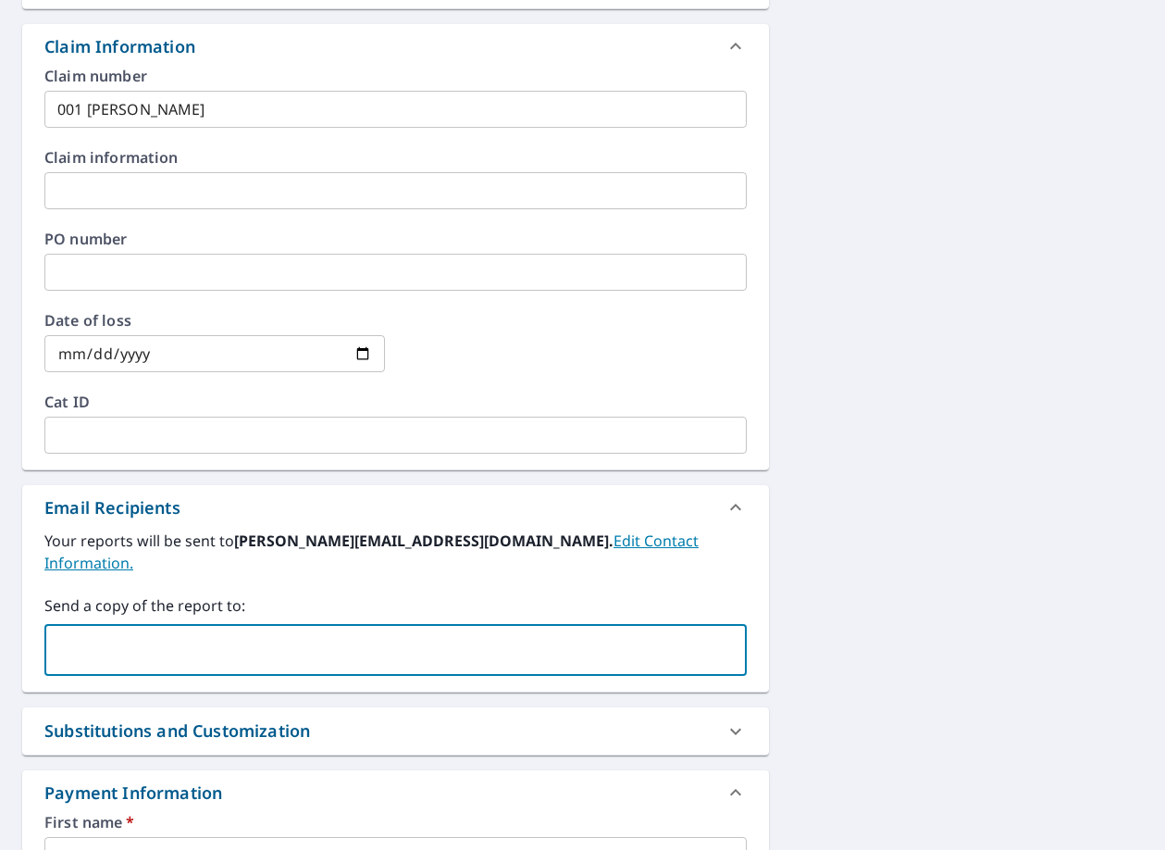
click at [258, 632] on input "text" at bounding box center [382, 649] width 658 height 35
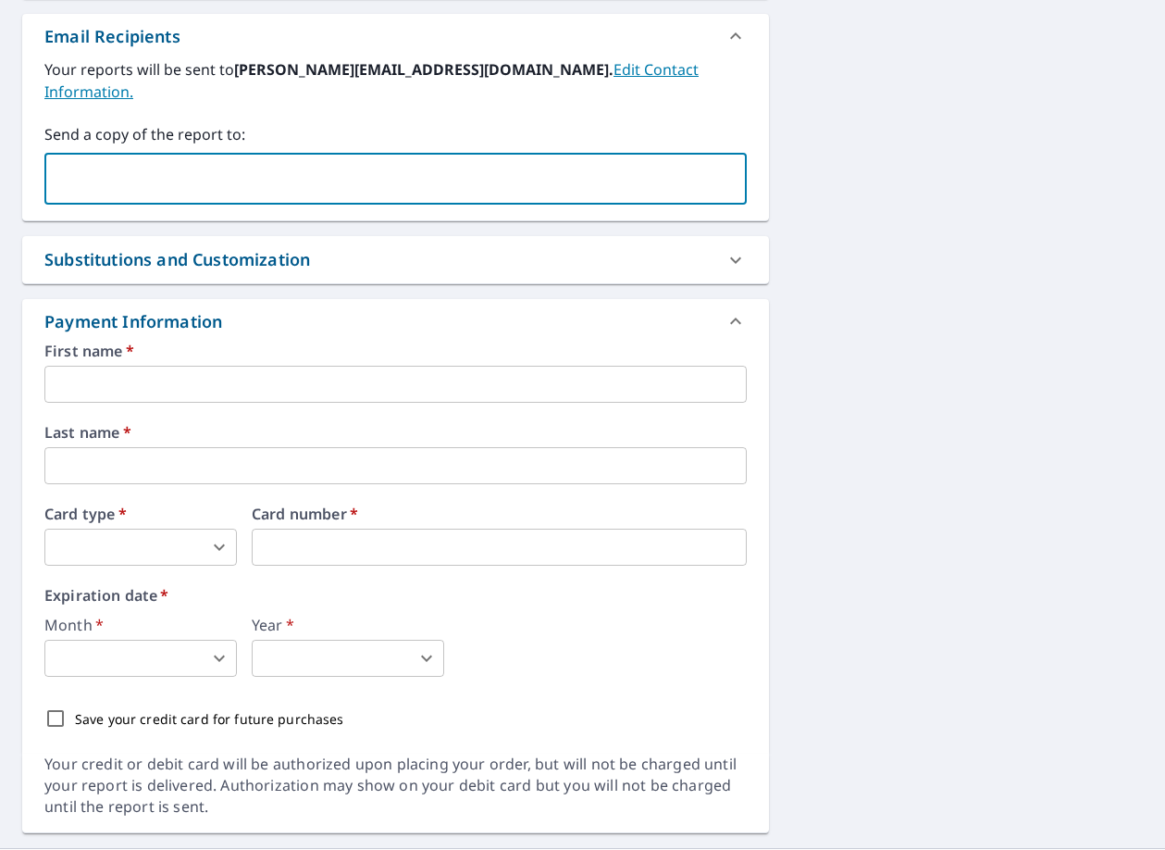
scroll to position [1142, 0]
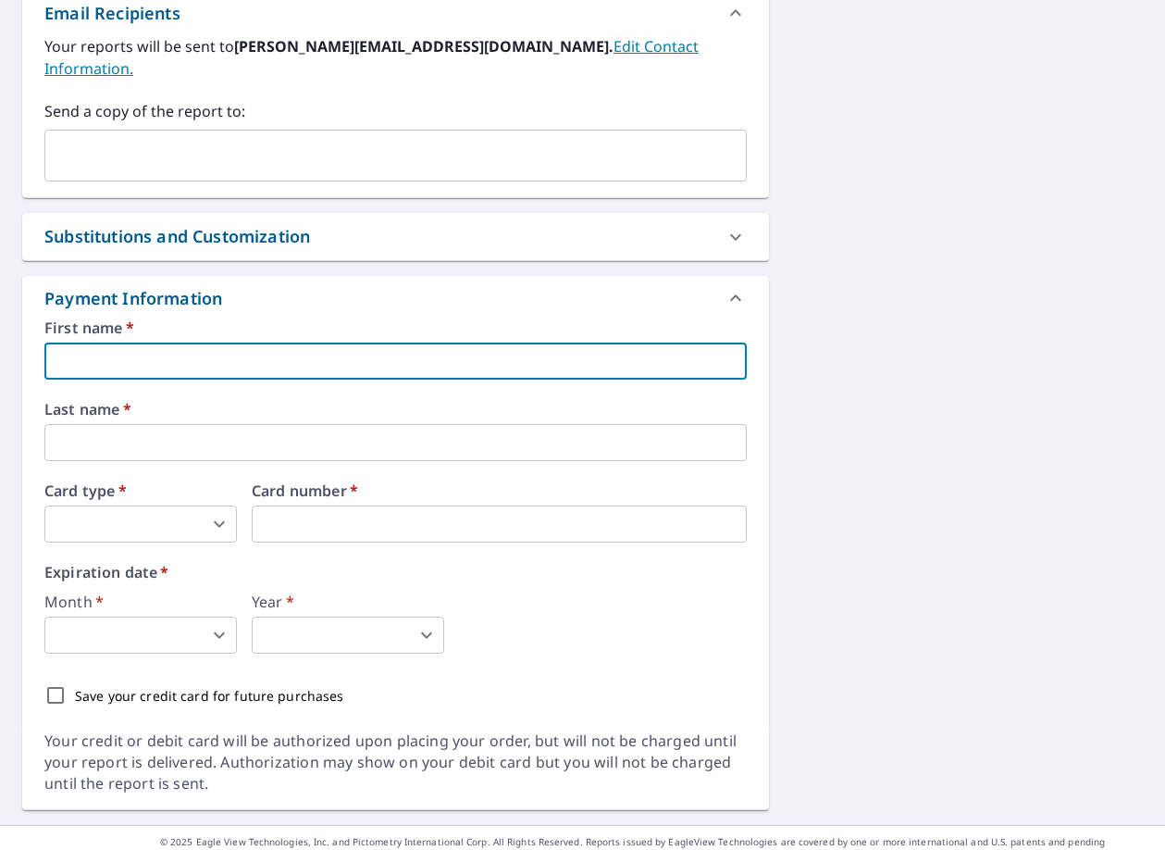
click at [354, 342] on input "text" at bounding box center [395, 360] width 702 height 37
type input "[PERSON_NAME]"
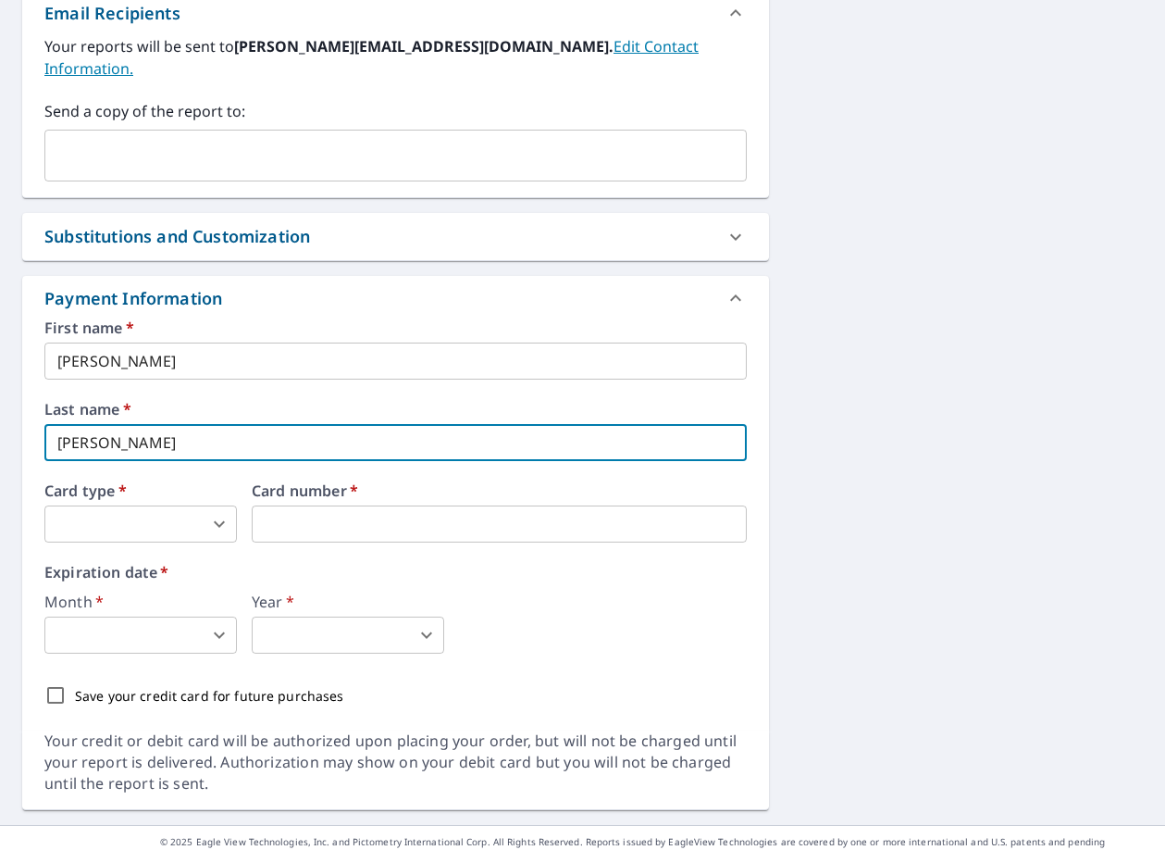
type input "[PERSON_NAME]"
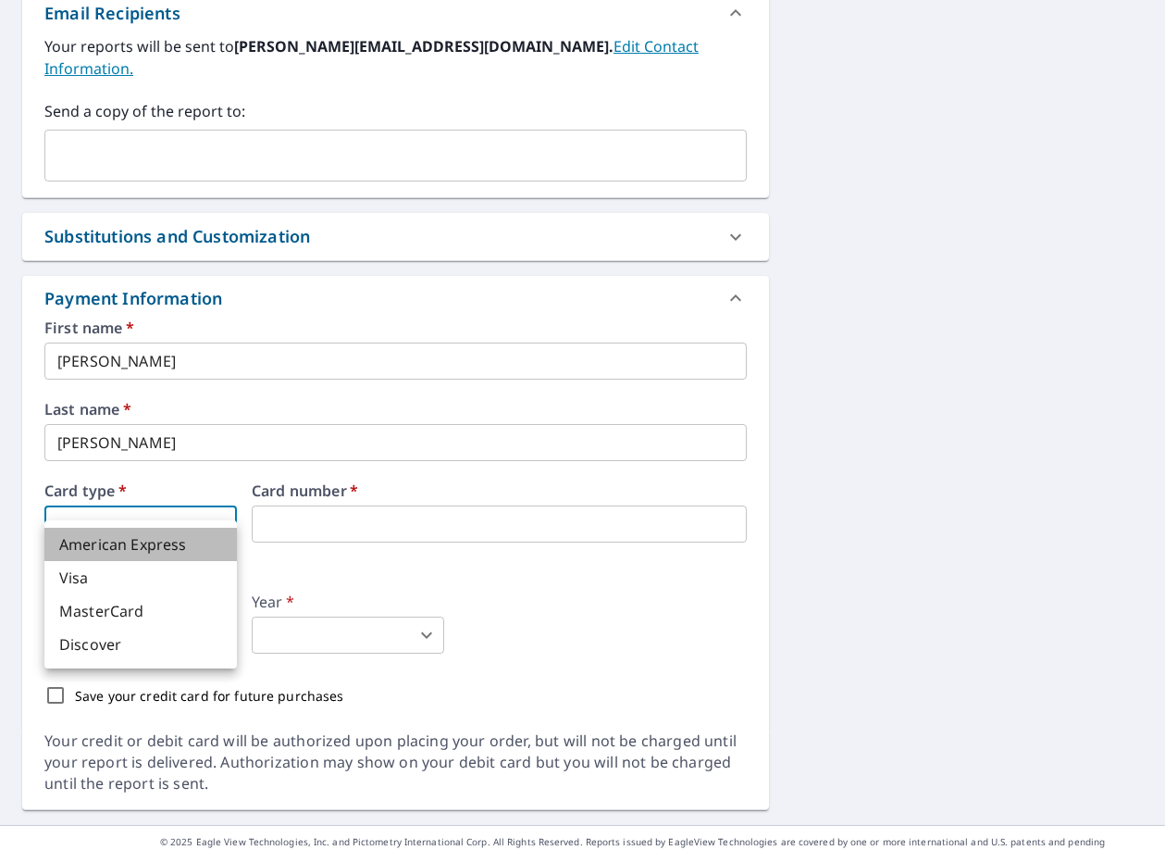
click at [194, 551] on li "American Express" at bounding box center [140, 544] width 193 height 33
type input "1"
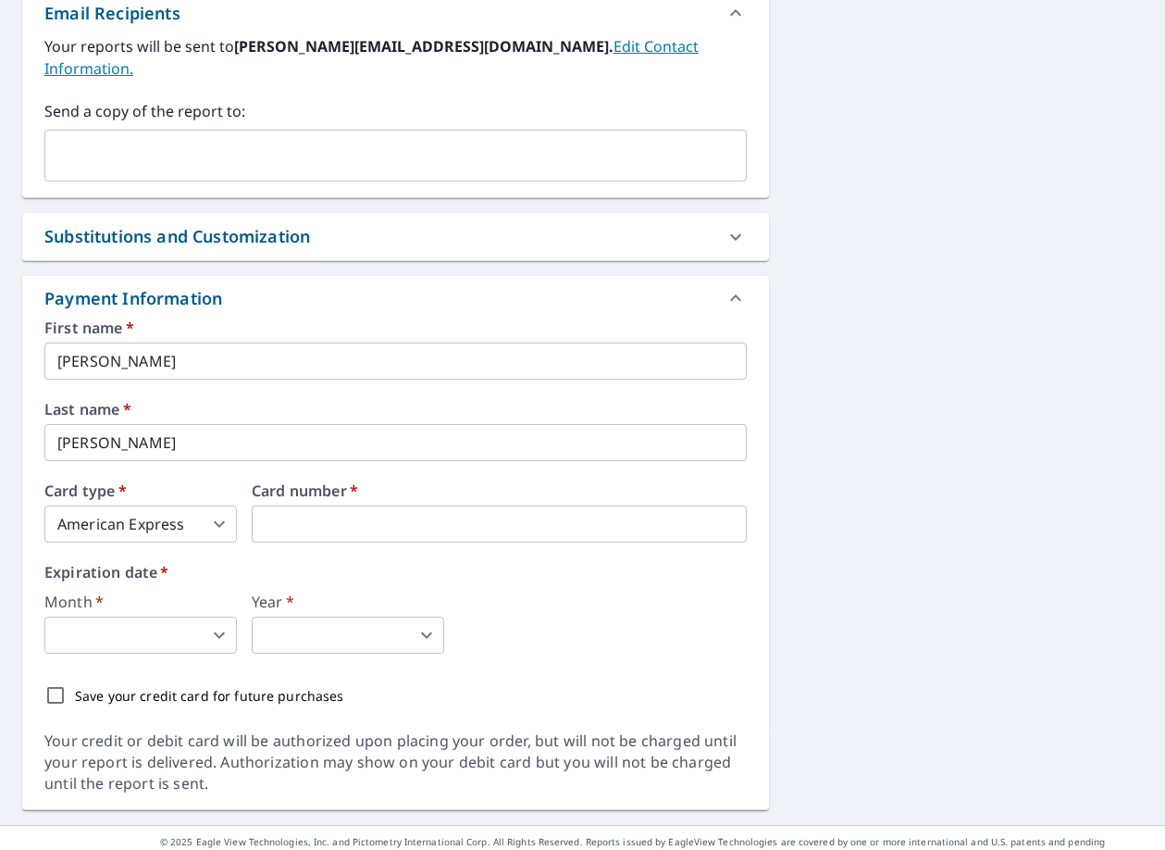
click at [307, 513] on div "American Express Visa MasterCard Discover" at bounding box center [582, 425] width 1165 height 850
click at [183, 628] on body "SW SW Dashboard Order History Cancel Order SW Dashboard / Finalize Order Finali…" at bounding box center [582, 425] width 1165 height 850
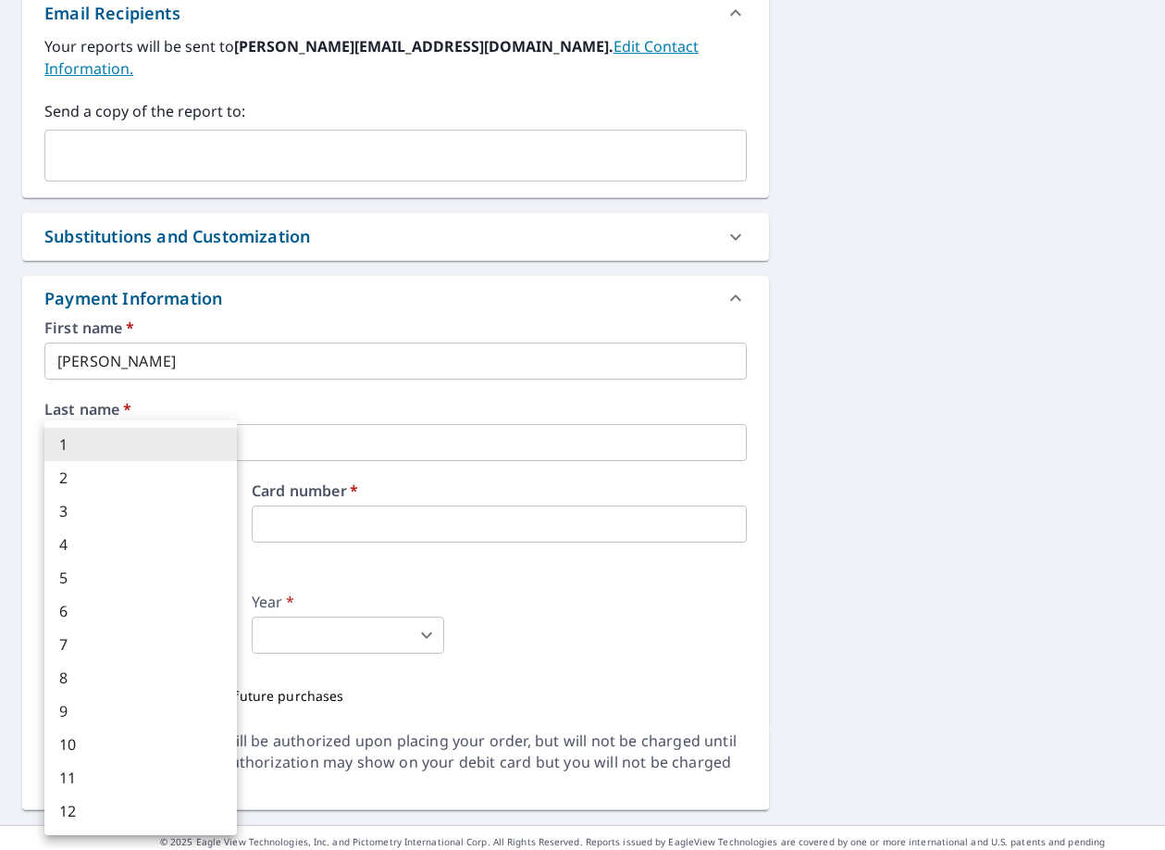
click at [138, 686] on li "8" at bounding box center [140, 677] width 193 height 33
type input "8"
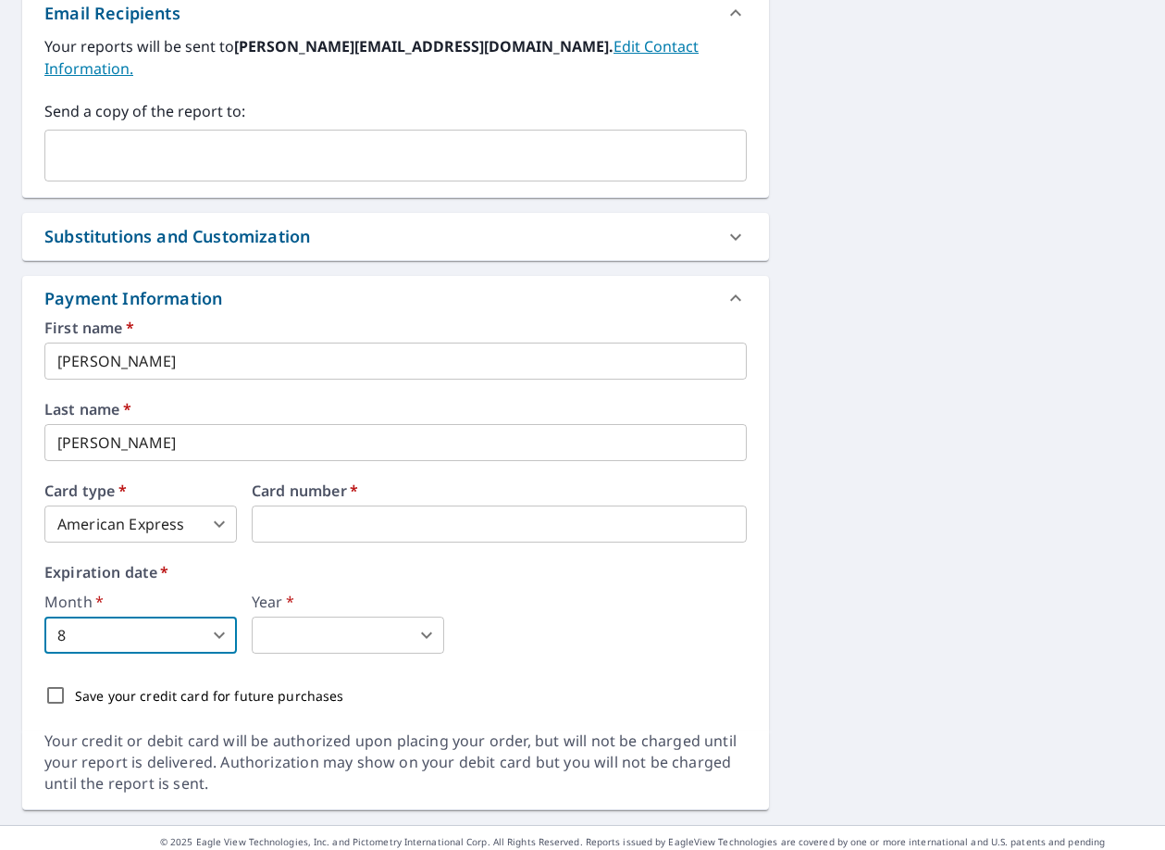
click at [376, 622] on body "SW SW Dashboard Order History Cancel Order SW Dashboard / Finalize Order Finali…" at bounding box center [582, 425] width 1165 height 850
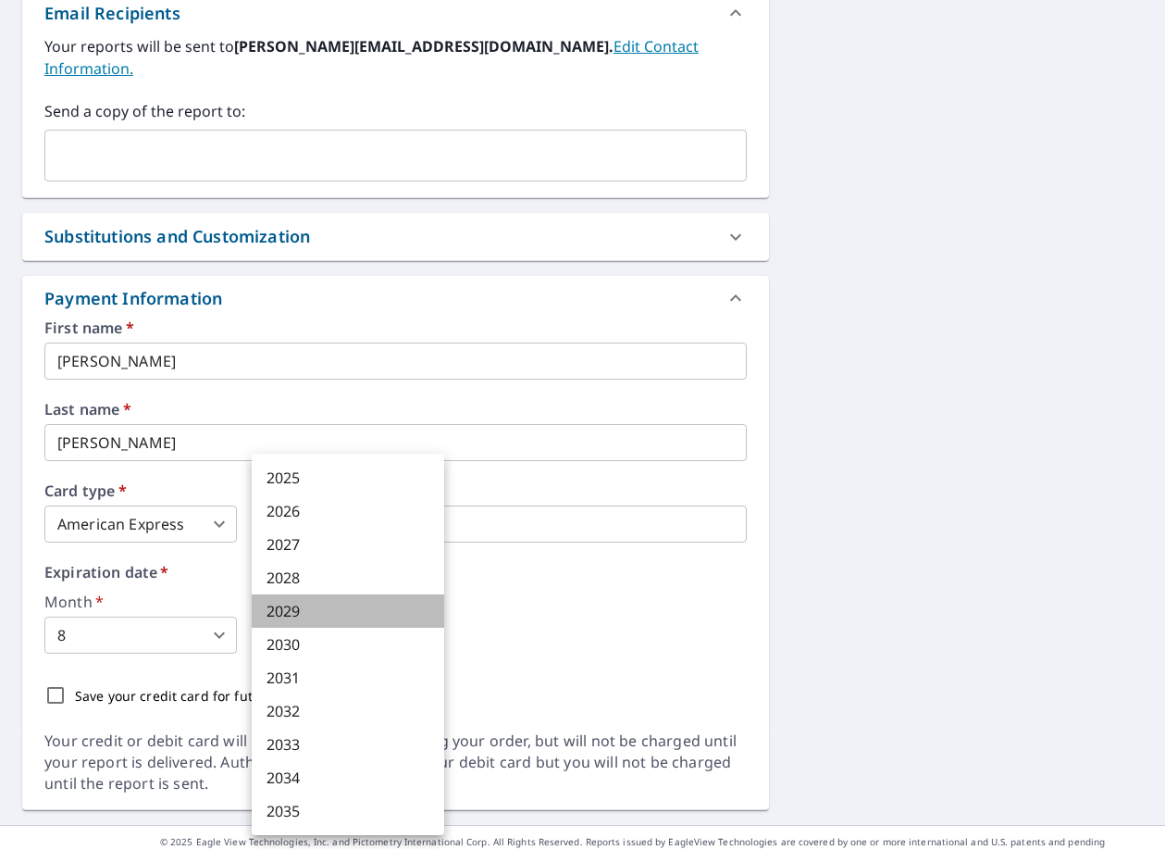
click at [349, 609] on li "2029" at bounding box center [348, 610] width 193 height 33
type input "2029"
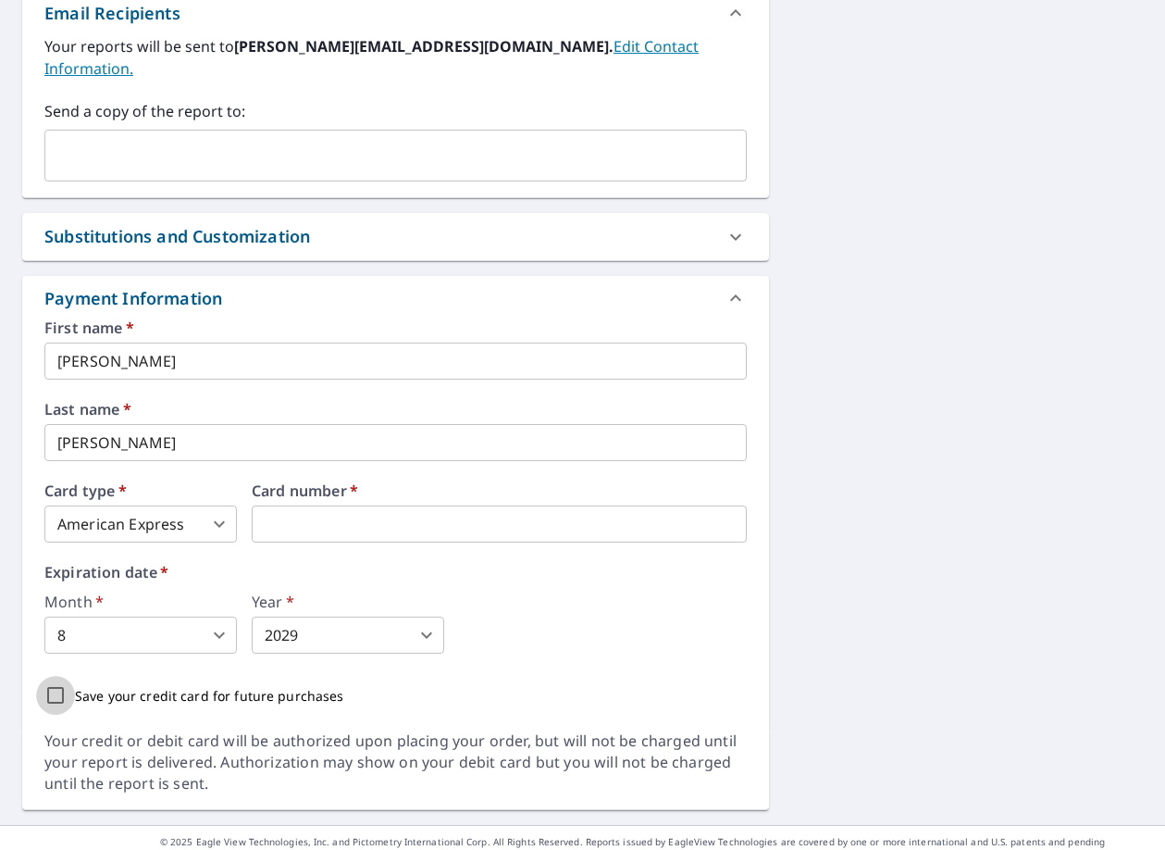
click at [53, 676] on input "Save your credit card for future purchases" at bounding box center [55, 695] width 39 height 39
checkbox input "true"
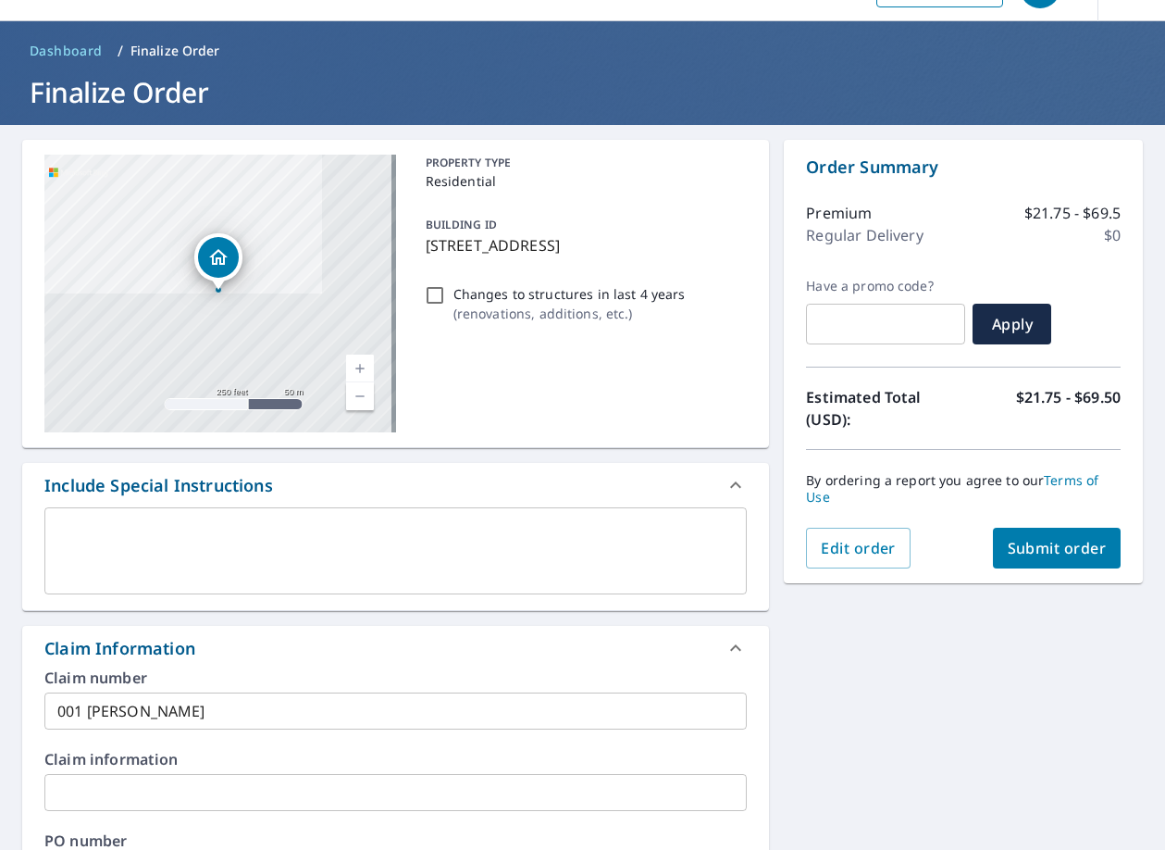
scroll to position [0, 0]
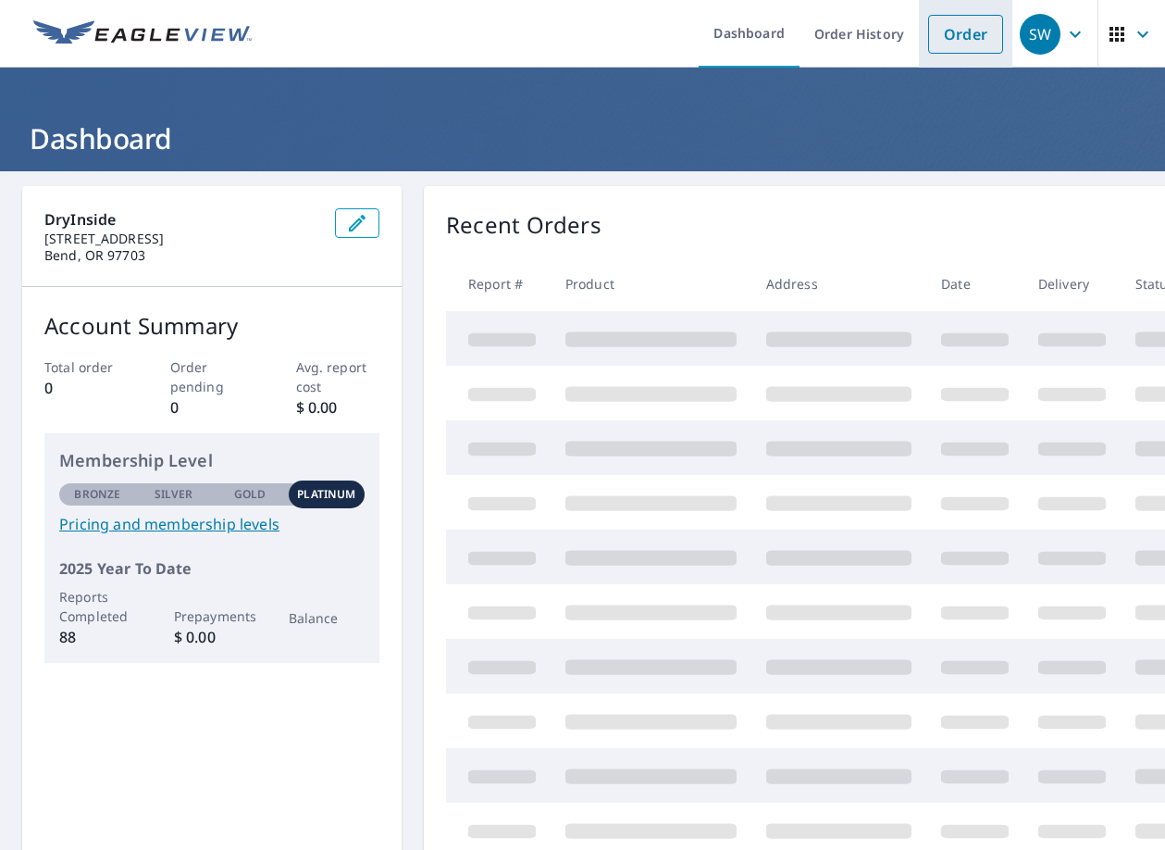
click at [933, 36] on link "Order" at bounding box center [965, 34] width 75 height 39
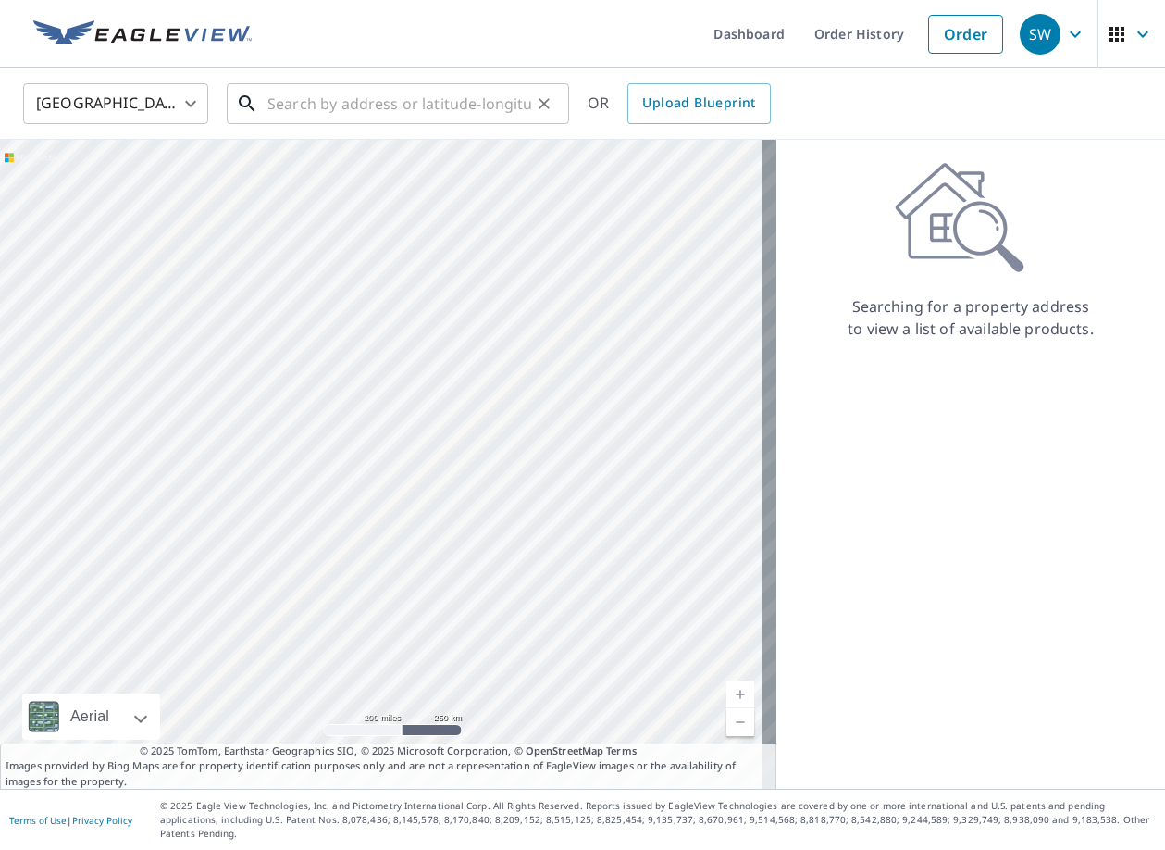
click at [454, 110] on input "text" at bounding box center [399, 104] width 264 height 52
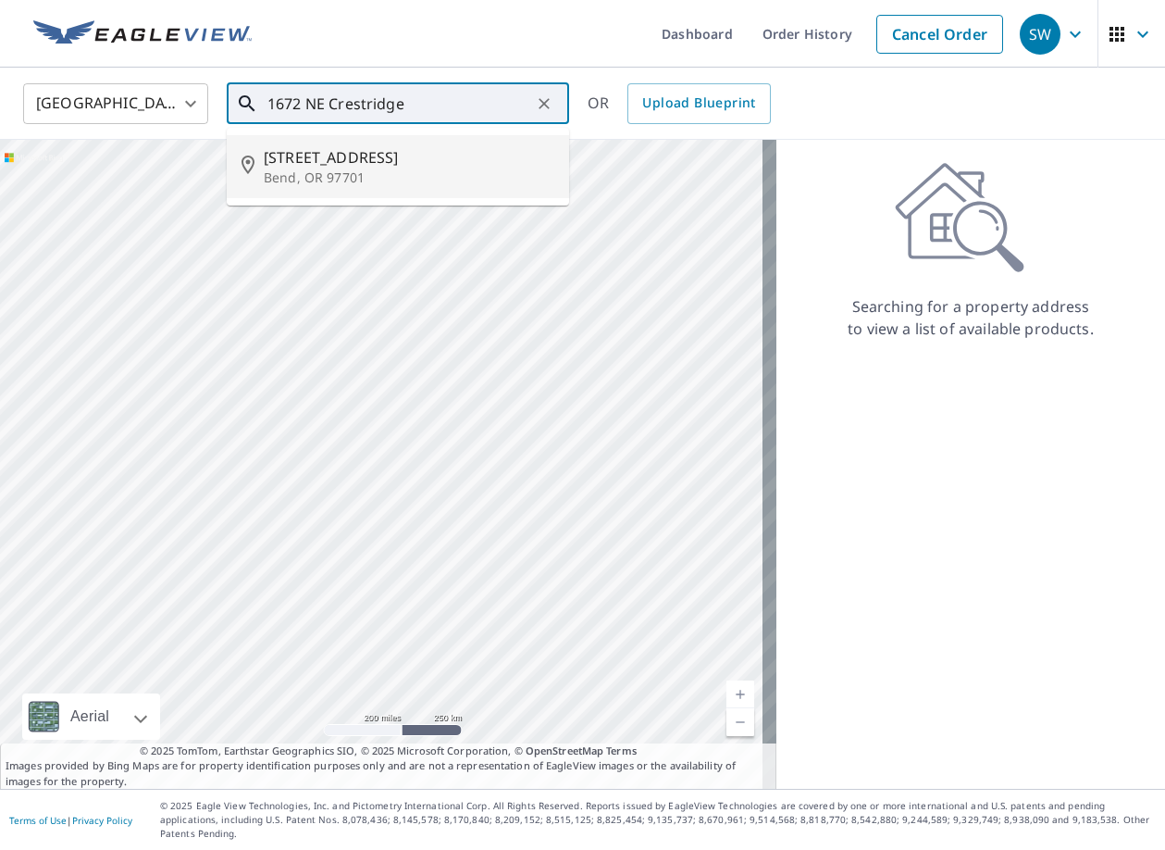
click at [404, 158] on span "[STREET_ADDRESS]" at bounding box center [409, 157] width 291 height 22
type input "[STREET_ADDRESS][PERSON_NAME]"
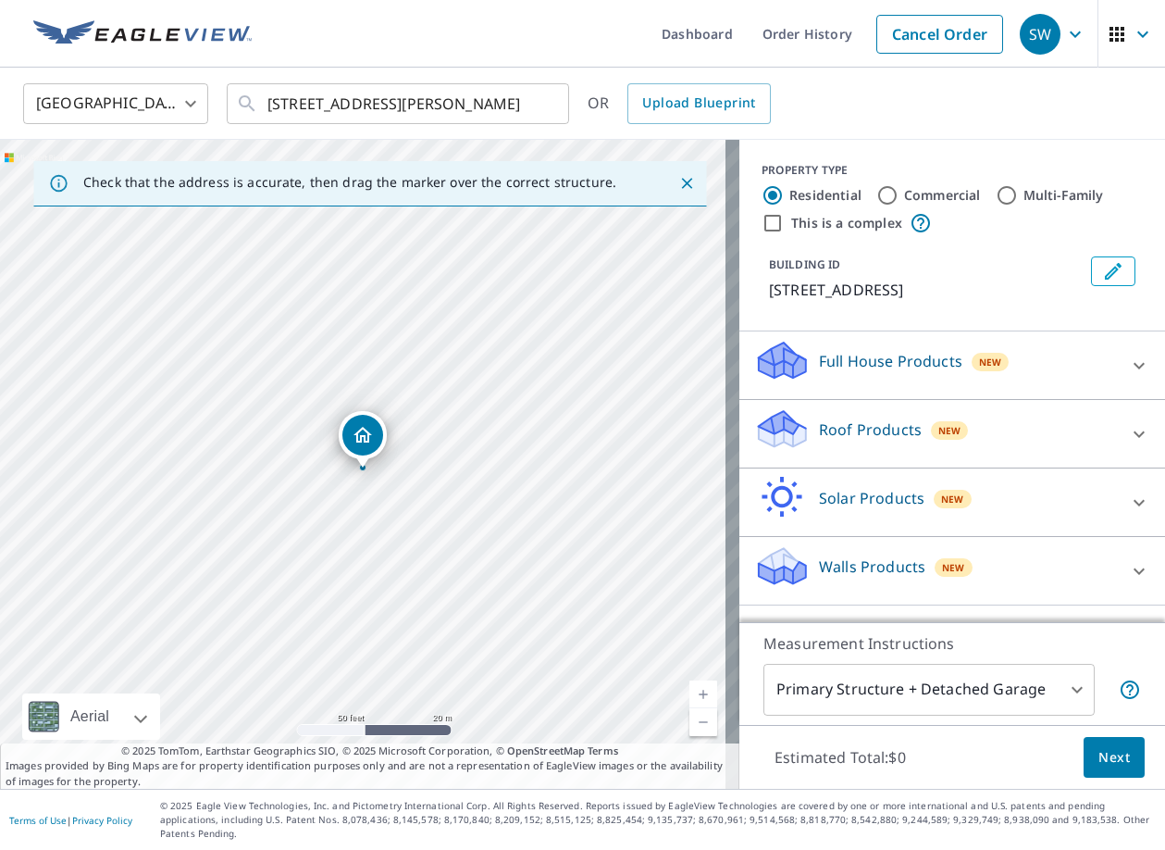
click at [810, 441] on div "Roof Products New" at bounding box center [935, 433] width 363 height 53
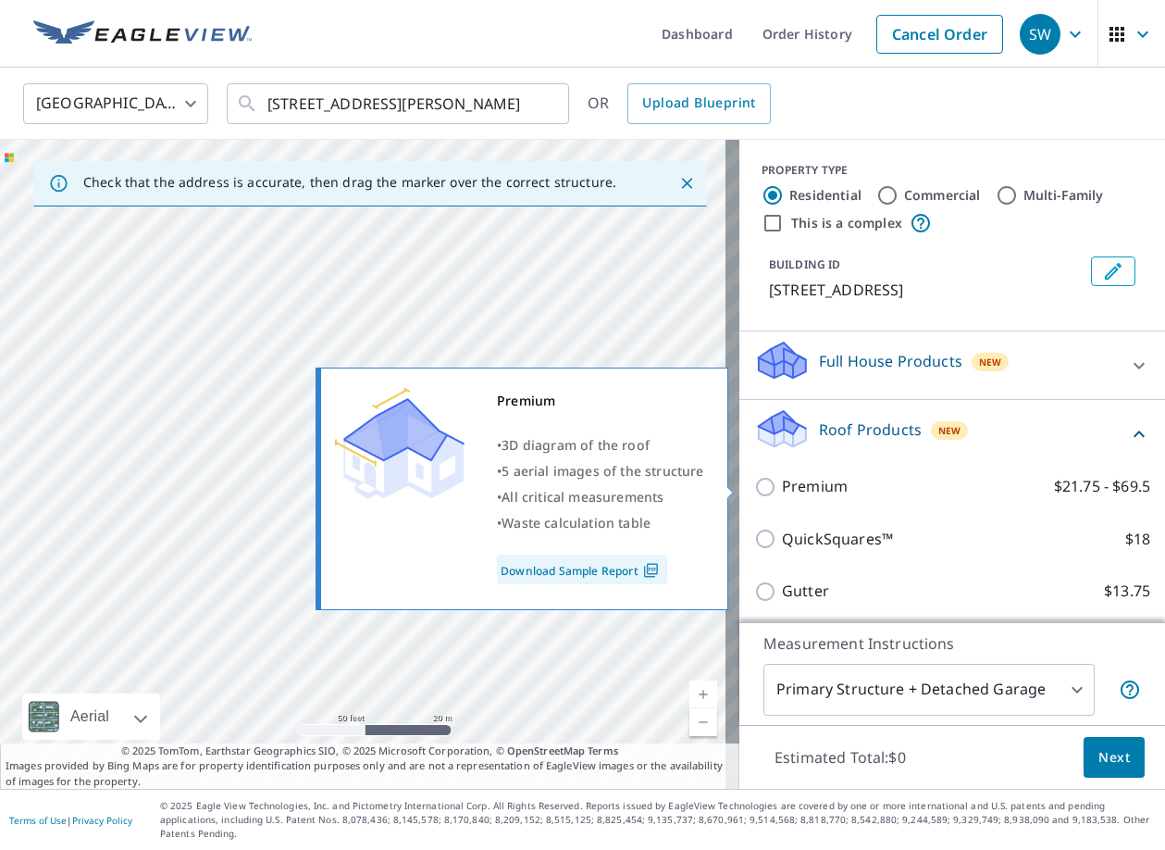
click at [821, 492] on p "Premium" at bounding box center [815, 486] width 66 height 23
click at [782, 492] on input "Premium $21.75 - $69.5" at bounding box center [768, 487] width 28 height 22
checkbox input "true"
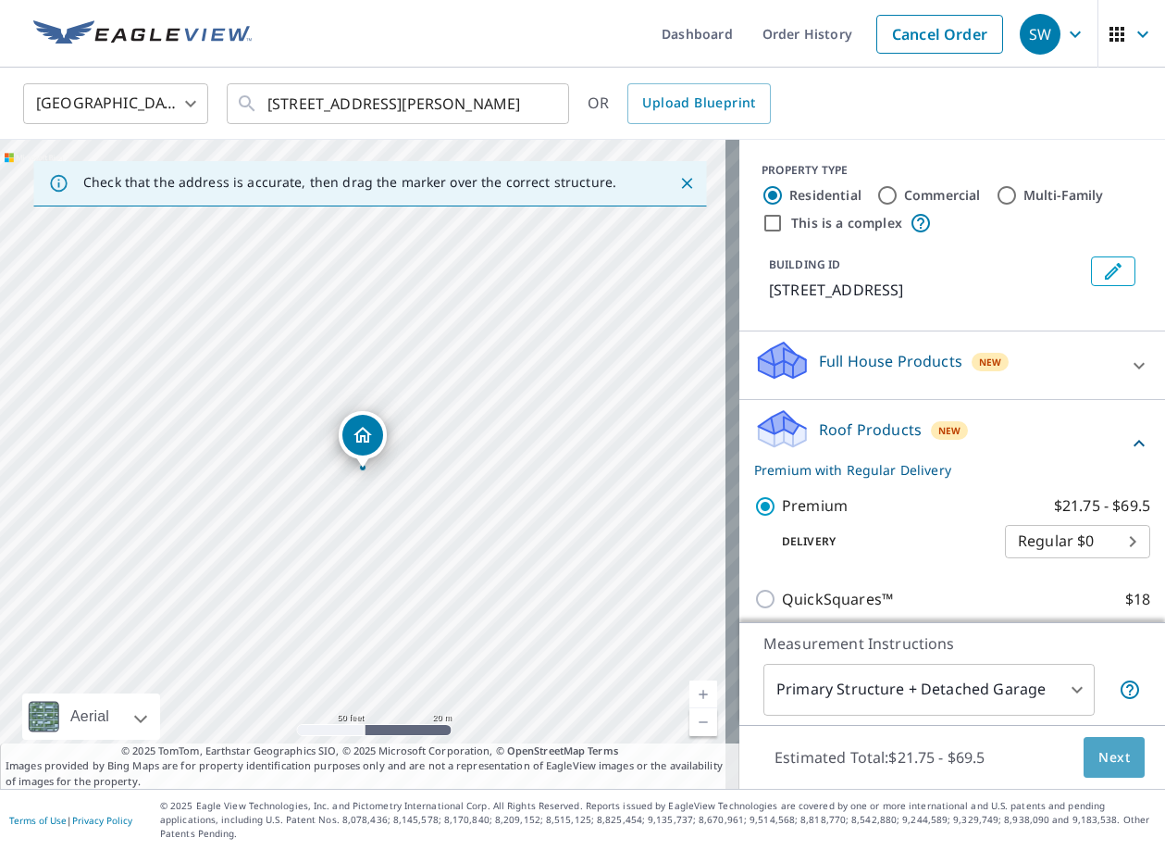
click at [1116, 762] on button "Next" at bounding box center [1114, 758] width 61 height 42
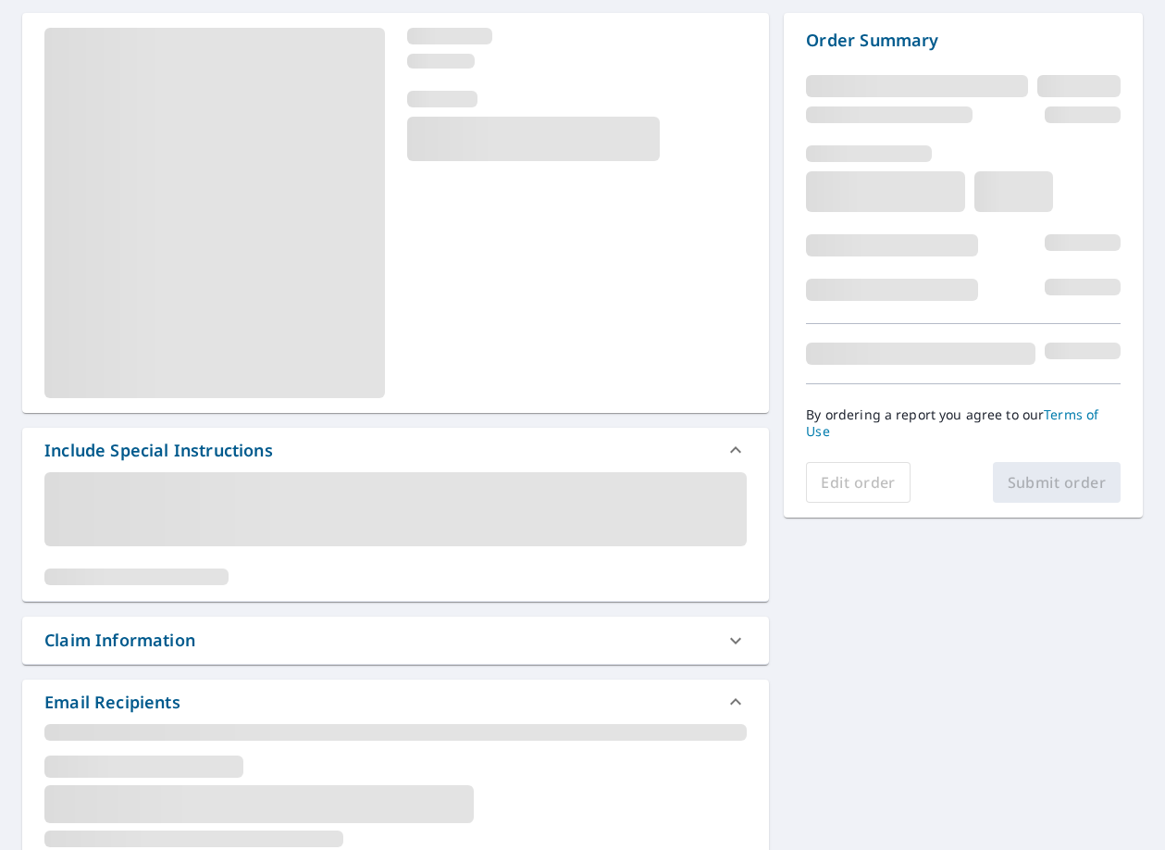
scroll to position [370, 0]
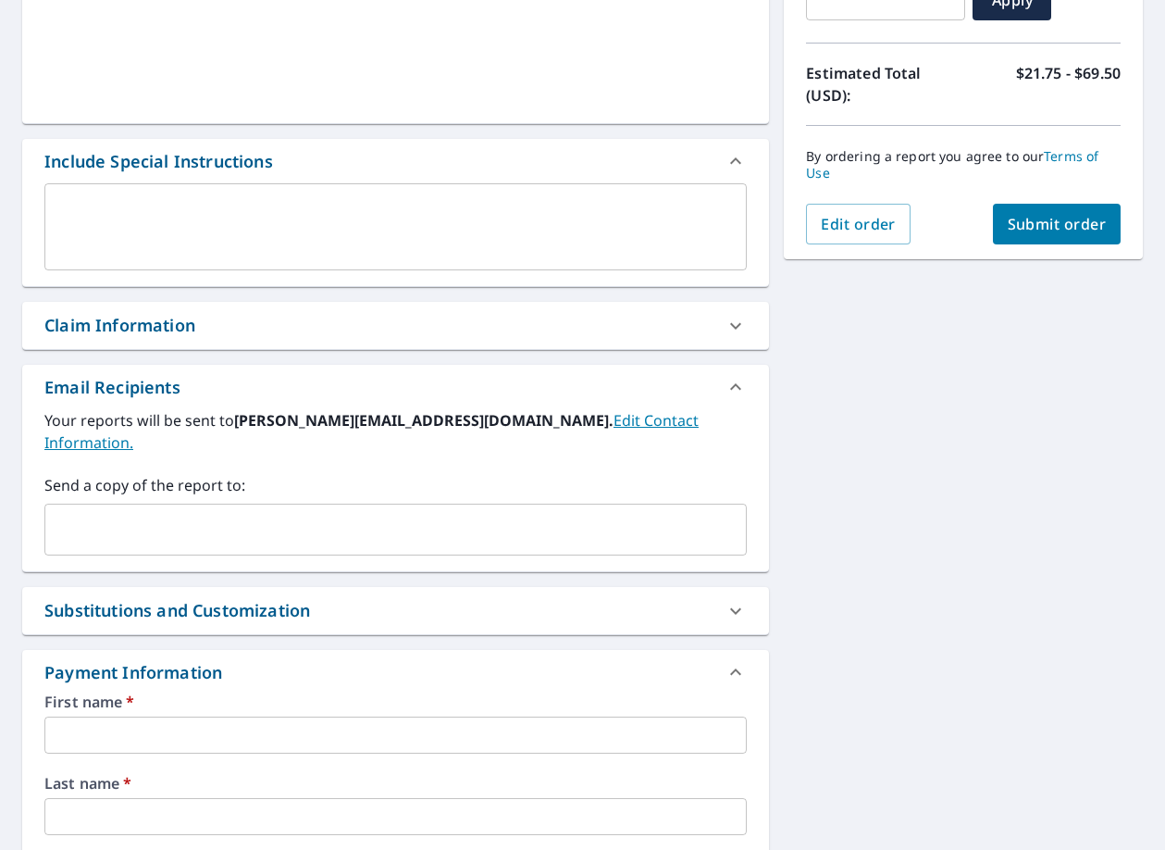
click at [186, 474] on label "Send a copy of the report to:" at bounding box center [395, 485] width 702 height 22
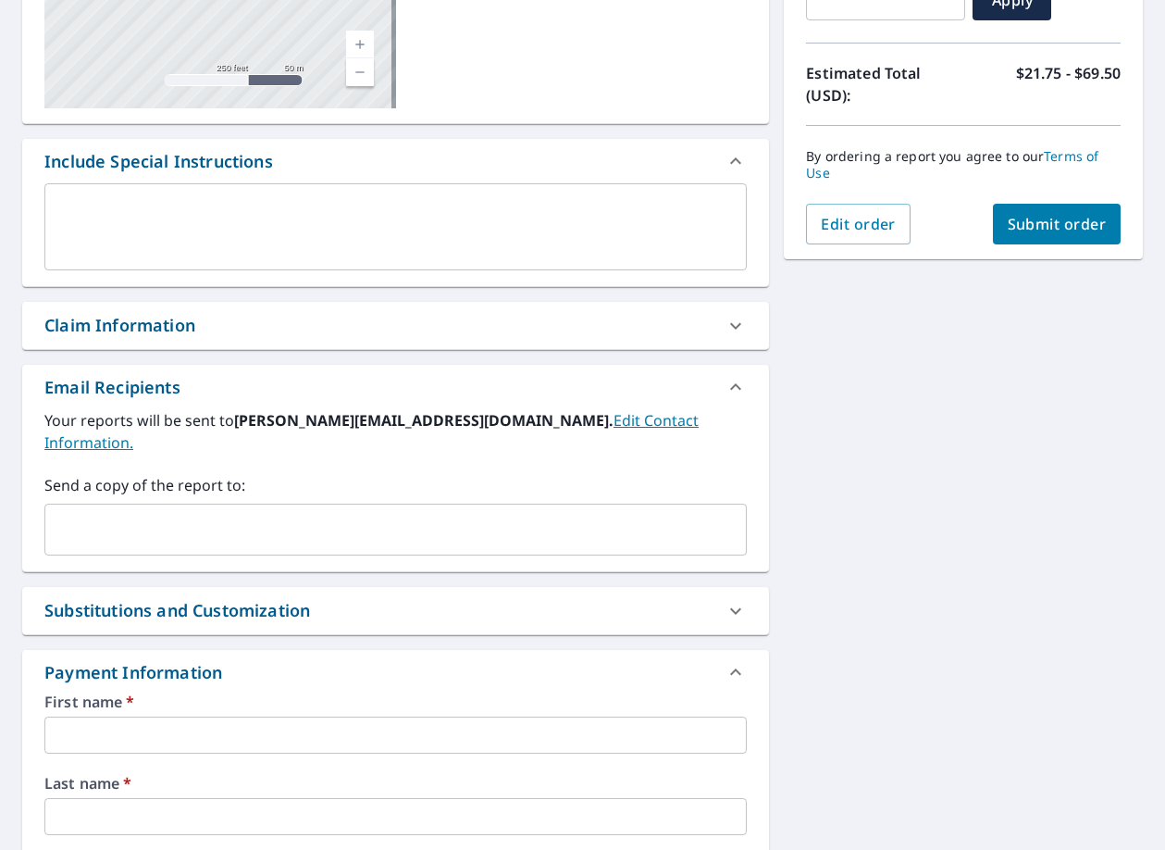
click at [216, 599] on div "Substitutions and Customization" at bounding box center [177, 610] width 266 height 25
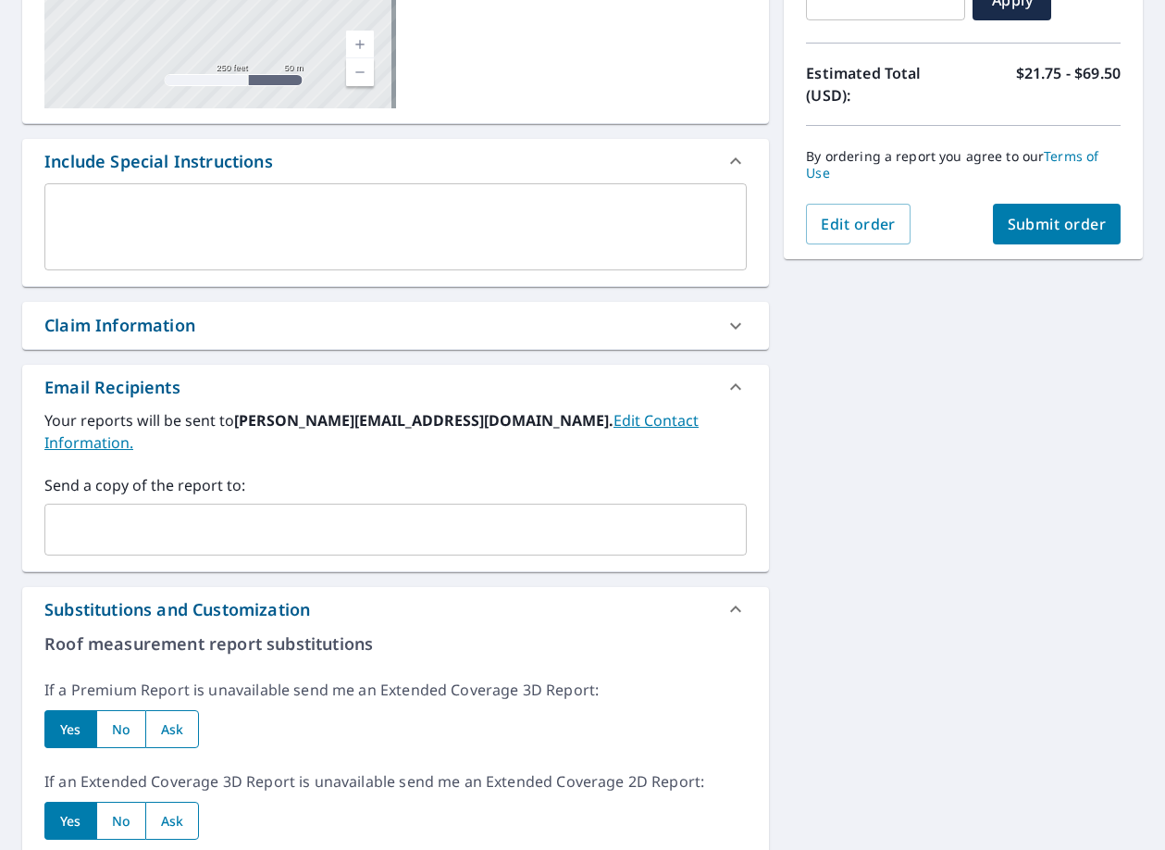
click at [187, 597] on div "Substitutions and Customization" at bounding box center [177, 609] width 266 height 25
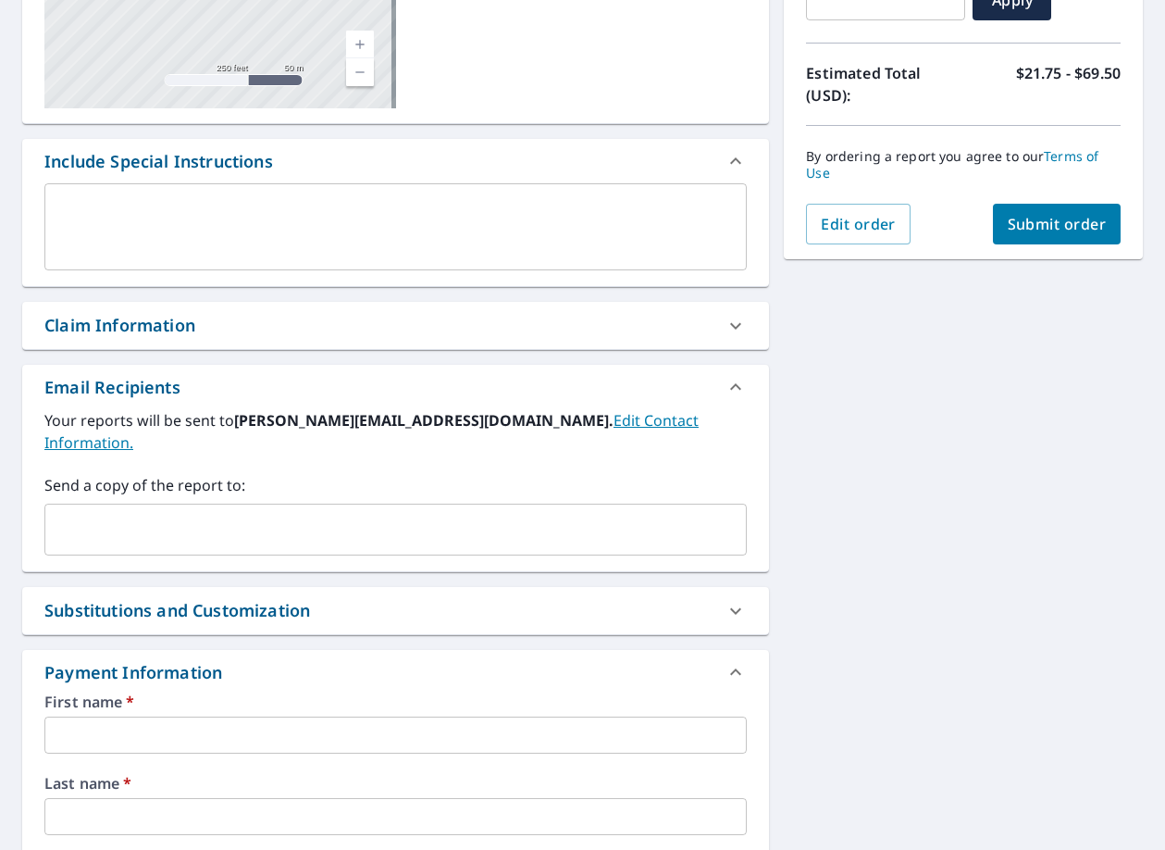
click at [168, 315] on div "Claim Information" at bounding box center [119, 325] width 151 height 25
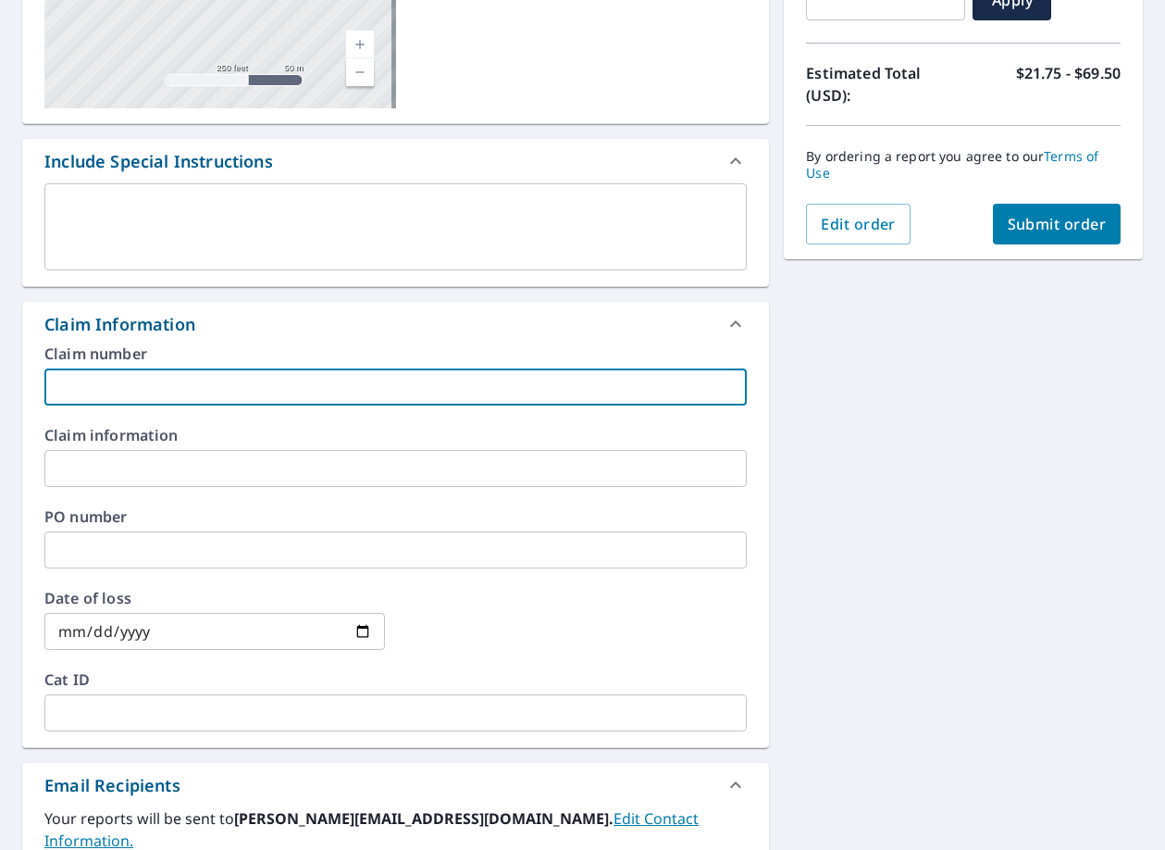
click at [180, 388] on input "text" at bounding box center [395, 386] width 702 height 37
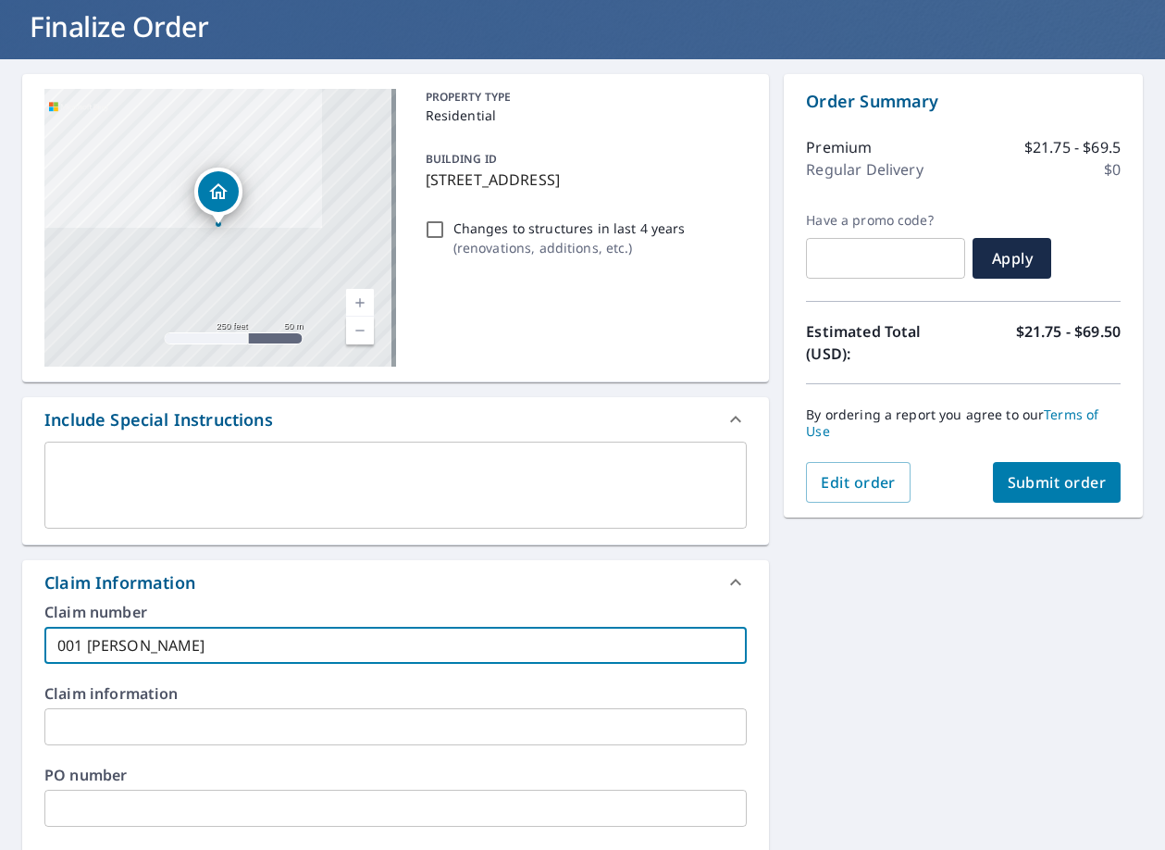
scroll to position [93, 0]
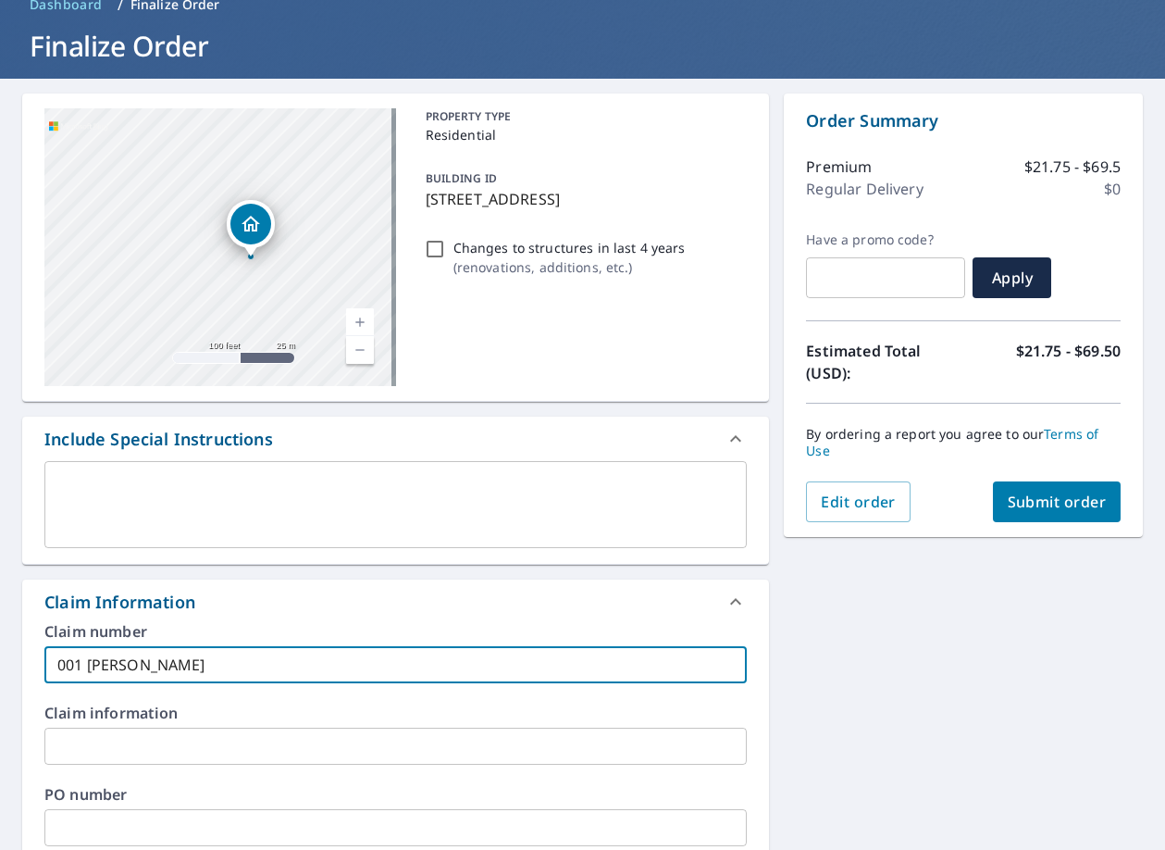
drag, startPoint x: 155, startPoint y: 218, endPoint x: 319, endPoint y: 317, distance: 192.2
click at [319, 317] on div "[STREET_ADDRESS][PERSON_NAME]" at bounding box center [220, 247] width 352 height 278
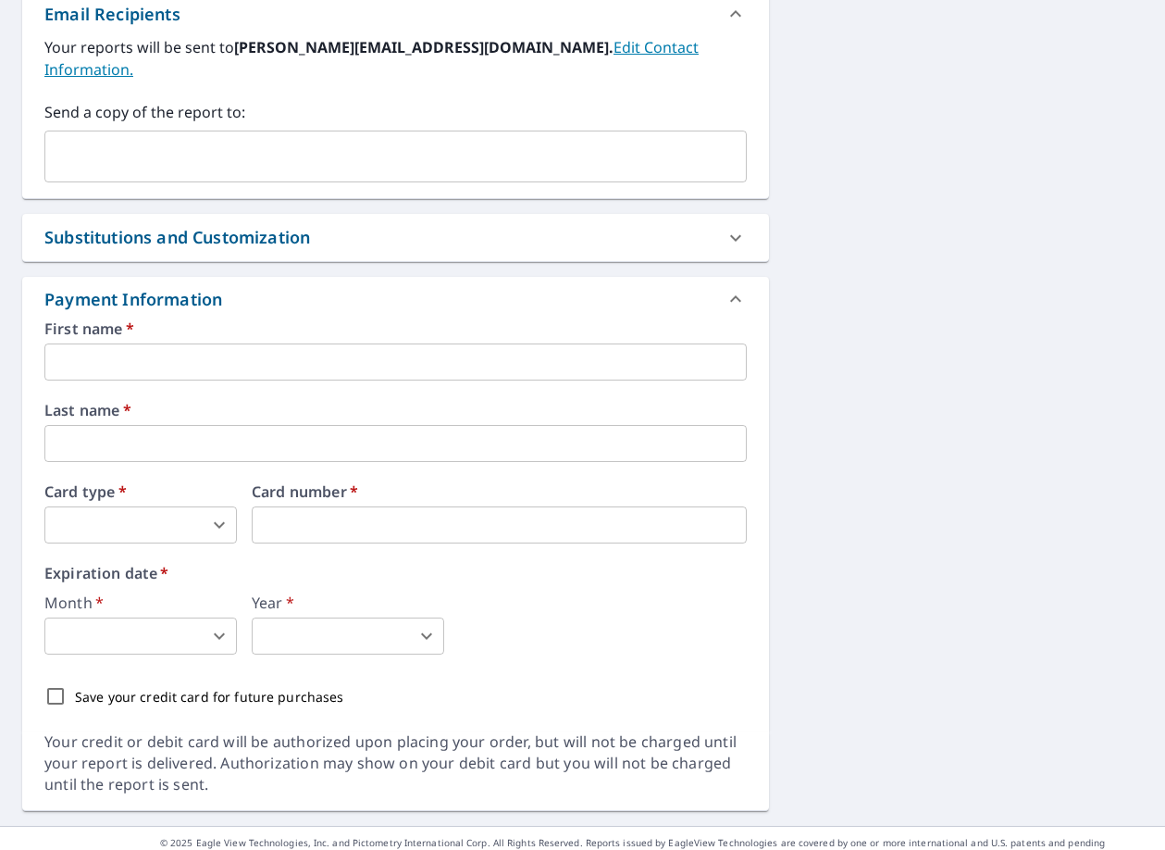
scroll to position [1142, 0]
type input "001 [PERSON_NAME]"
click at [195, 320] on div "First name   * ​" at bounding box center [395, 349] width 702 height 59
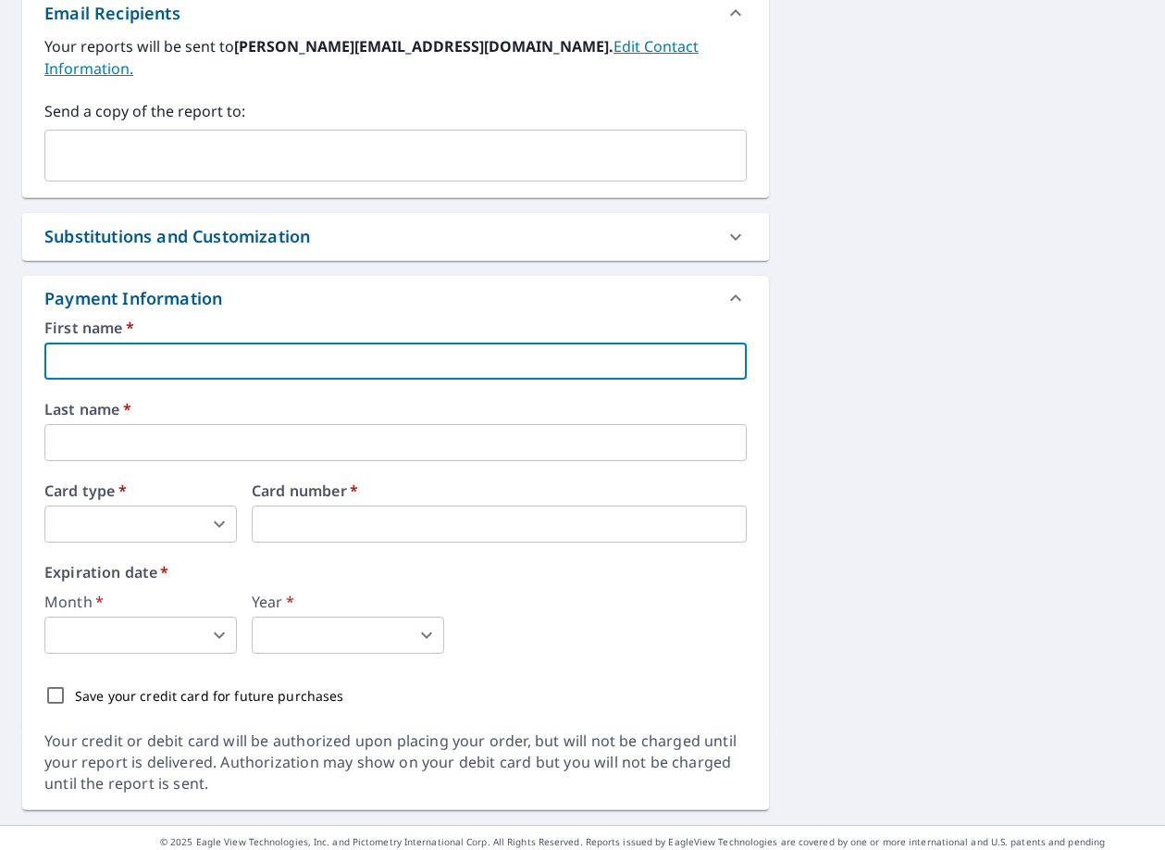
click at [200, 342] on input "text" at bounding box center [395, 360] width 702 height 37
type input "[PERSON_NAME]"
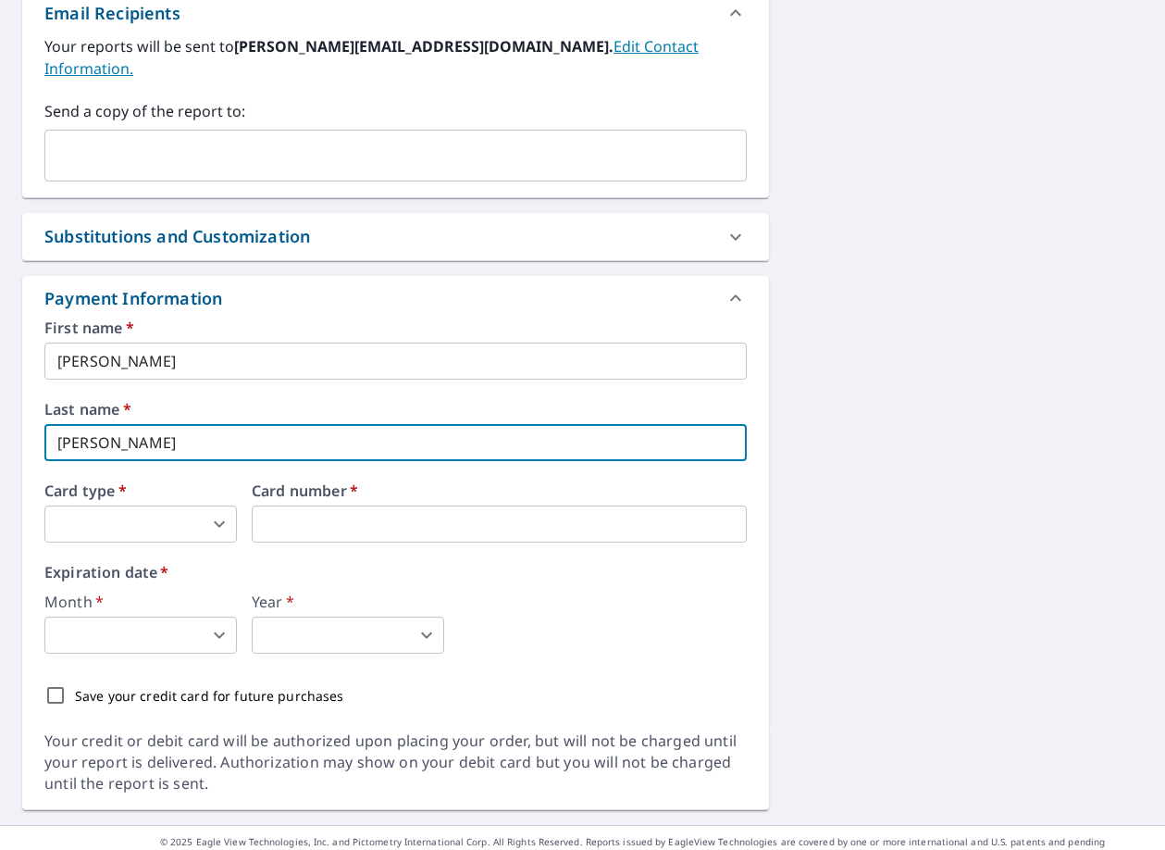
type input "[PERSON_NAME]"
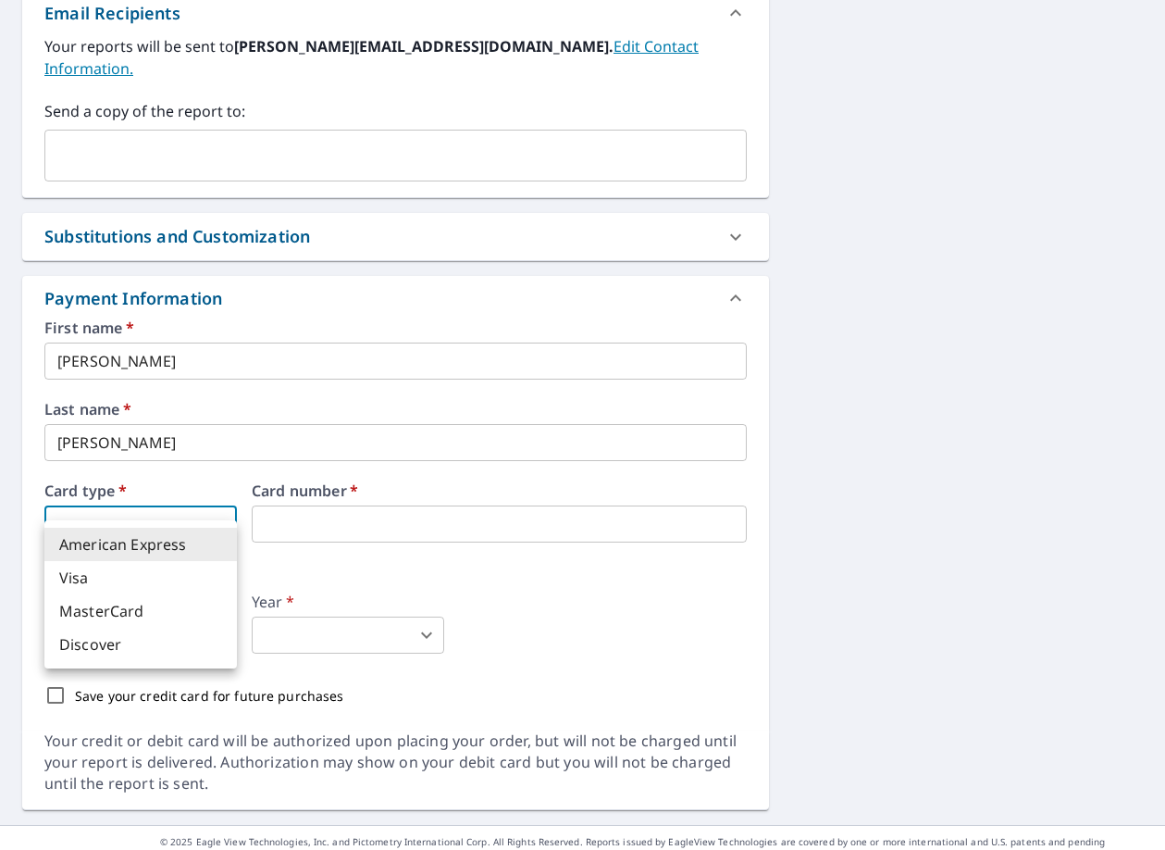
click at [184, 498] on body "SW SW Dashboard Order History Cancel Order SW Dashboard / Finalize Order Finali…" at bounding box center [582, 425] width 1165 height 850
click at [179, 550] on li "American Express" at bounding box center [140, 544] width 193 height 33
type input "1"
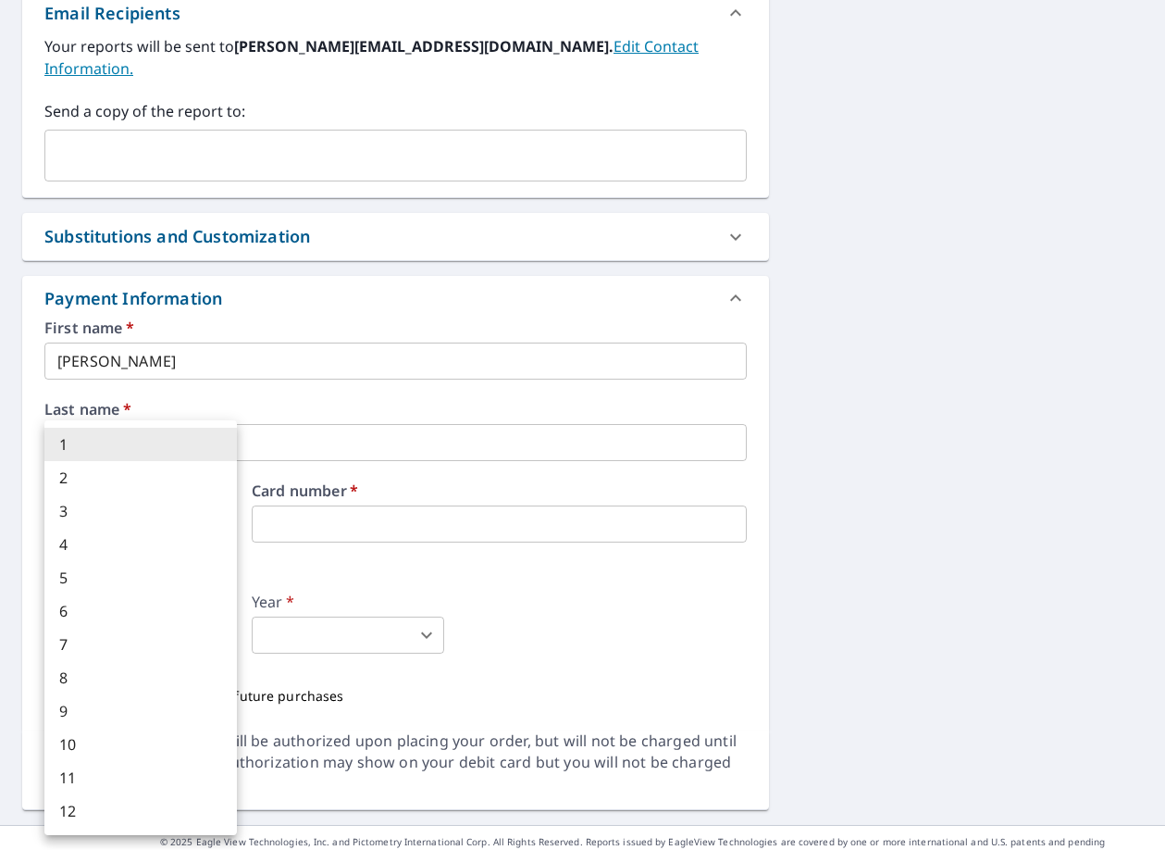
click at [203, 616] on body "SW SW Dashboard Order History Cancel Order SW Dashboard / Finalize Order Finali…" at bounding box center [582, 425] width 1165 height 850
click at [149, 686] on li "8" at bounding box center [140, 677] width 193 height 33
type input "8"
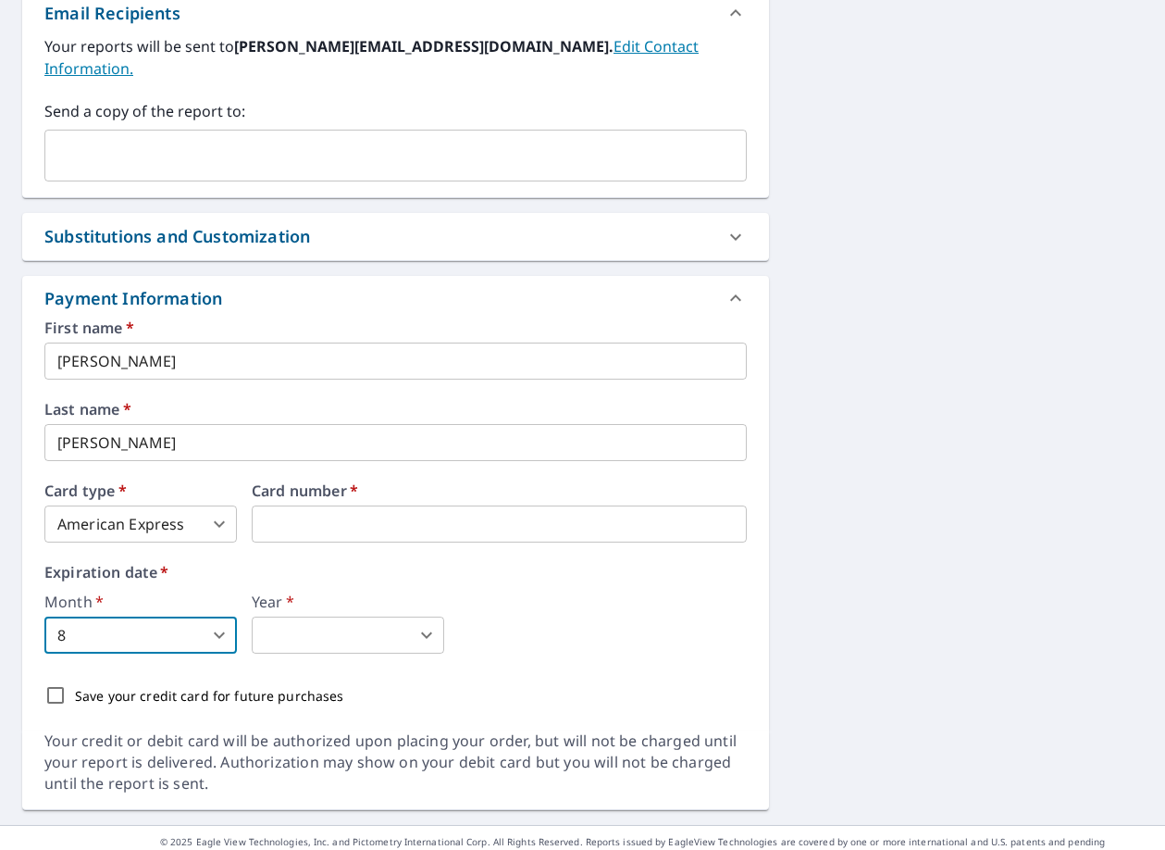
click at [292, 614] on div "1 2 3 4 5 6 7 8 9 10 11 12" at bounding box center [582, 425] width 1165 height 850
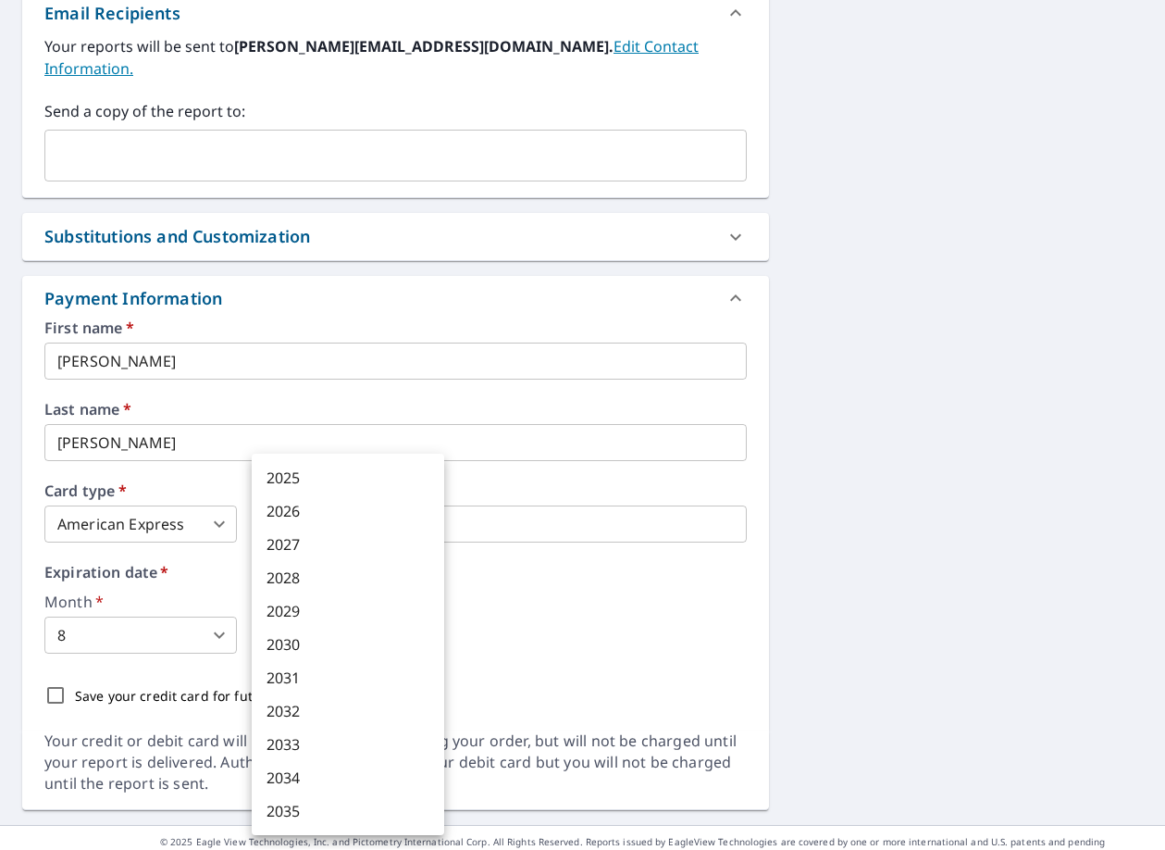
click at [304, 620] on body "SW SW Dashboard Order History Cancel Order SW Dashboard / Finalize Order Finali…" at bounding box center [582, 425] width 1165 height 850
click at [334, 605] on li "2029" at bounding box center [348, 610] width 193 height 33
type input "2029"
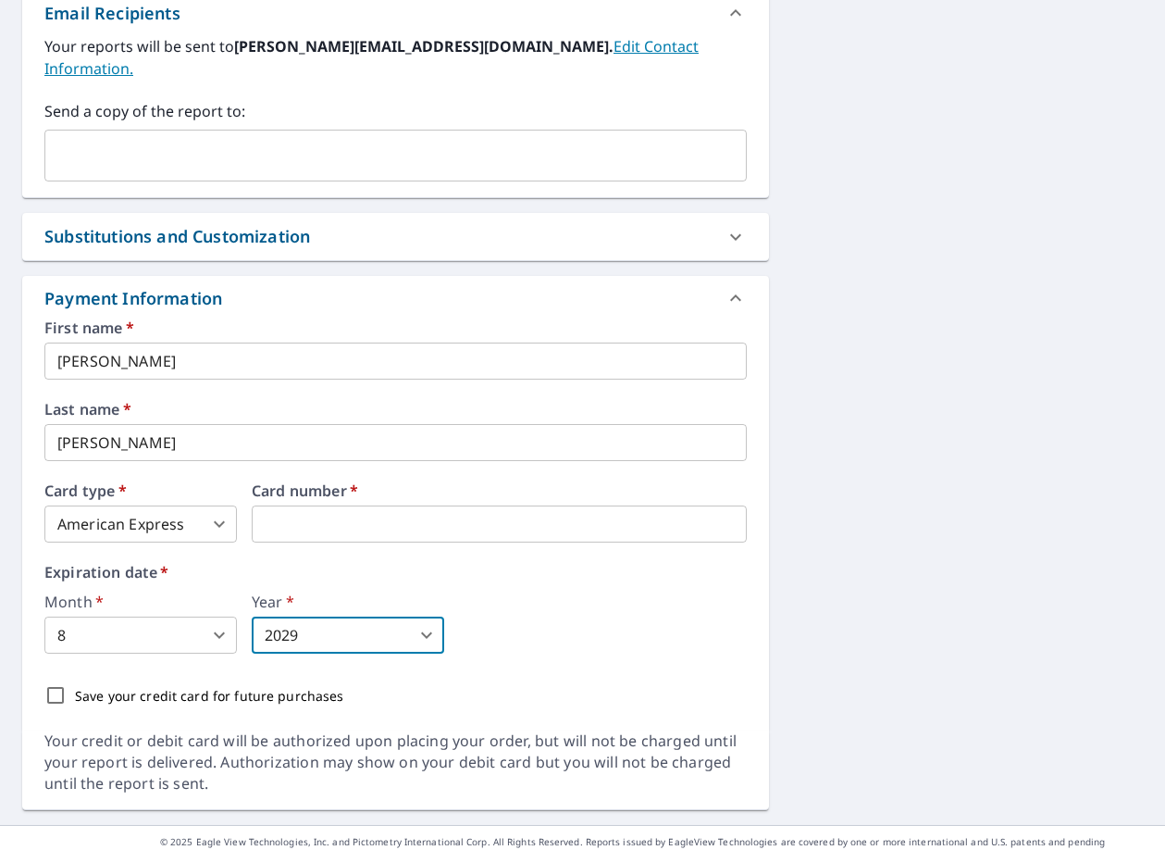
click at [59, 676] on input "Save your credit card for future purchases" at bounding box center [55, 695] width 39 height 39
checkbox input "true"
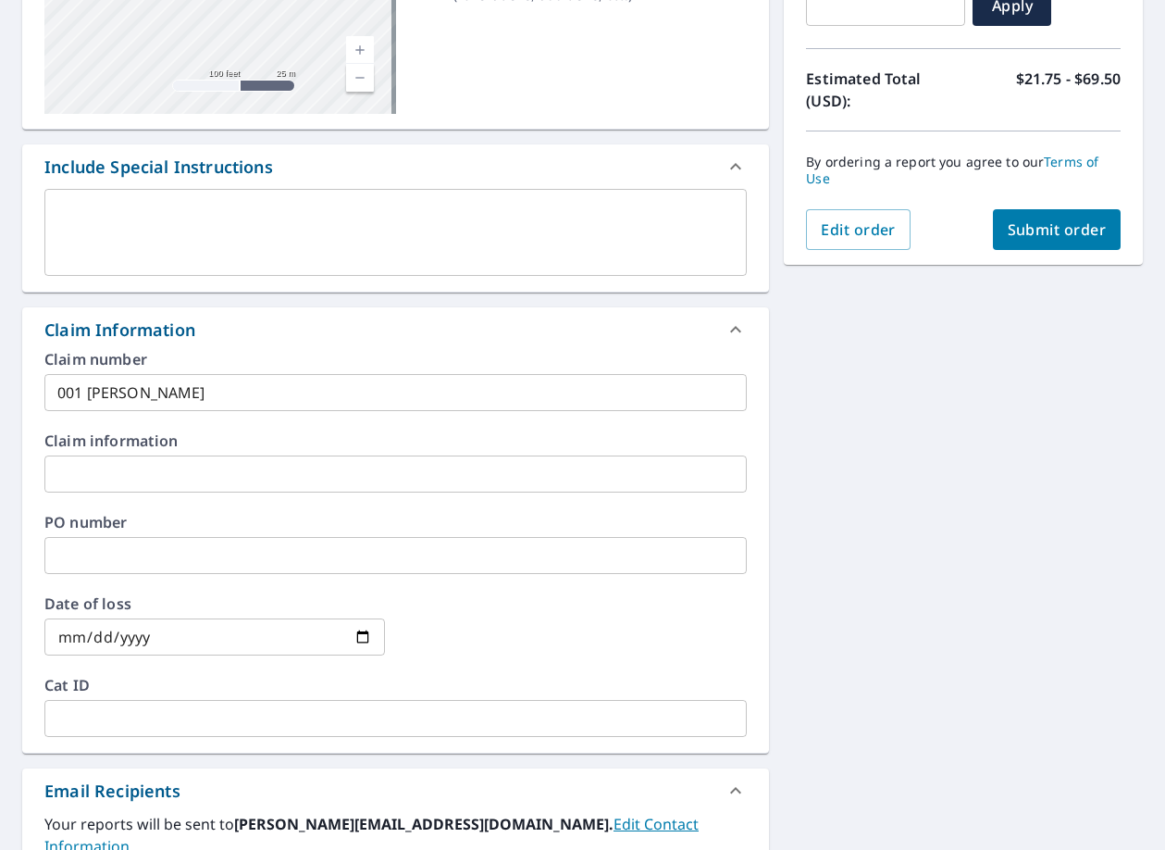
scroll to position [124, 0]
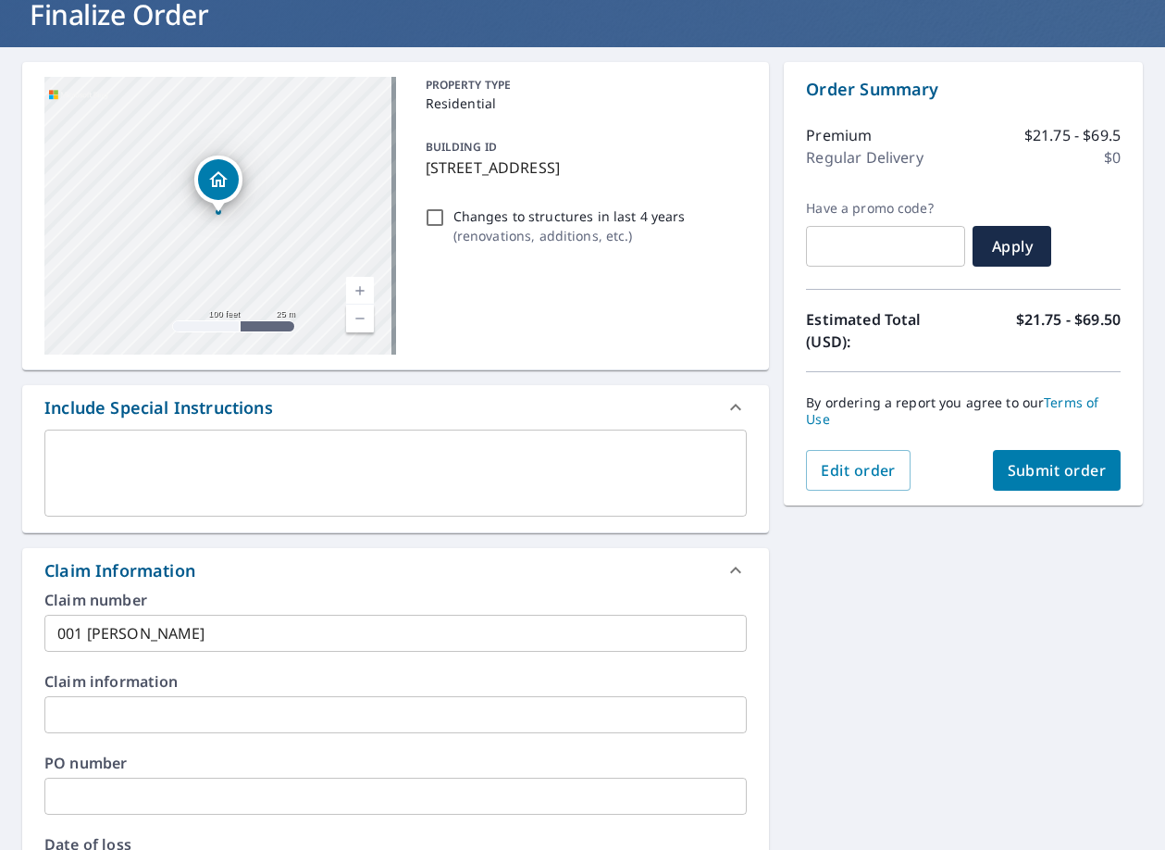
click at [1033, 484] on button "Submit order" at bounding box center [1057, 470] width 129 height 41
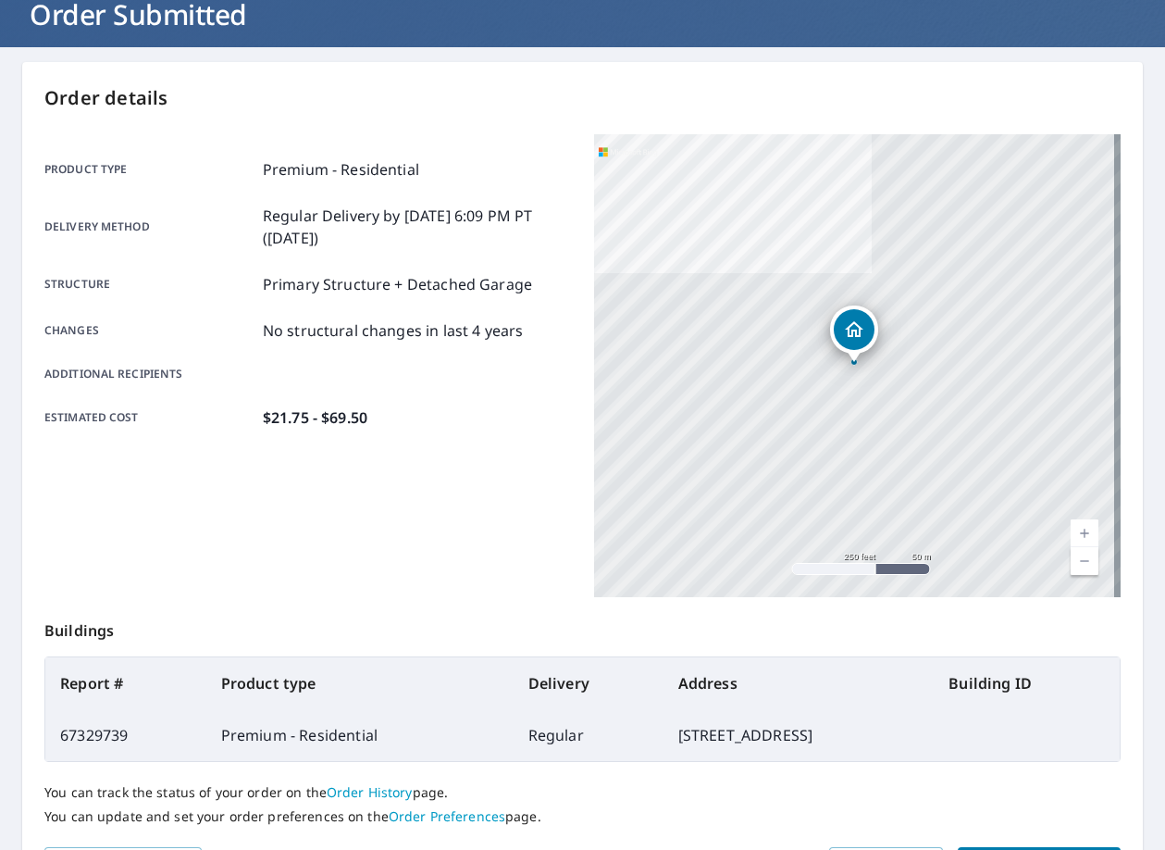
click at [455, 488] on div "Product type Premium - Residential Delivery method Regular Delivery by [DATE] 6…" at bounding box center [308, 365] width 528 height 463
